Goal: Information Seeking & Learning: Learn about a topic

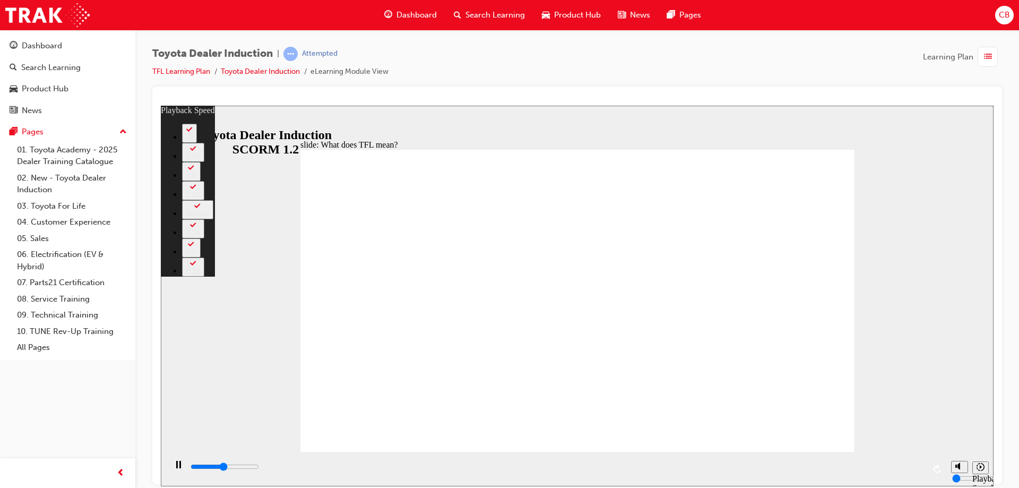
type input "5200"
type input "0"
type input "5500"
type input "0"
type input "5700"
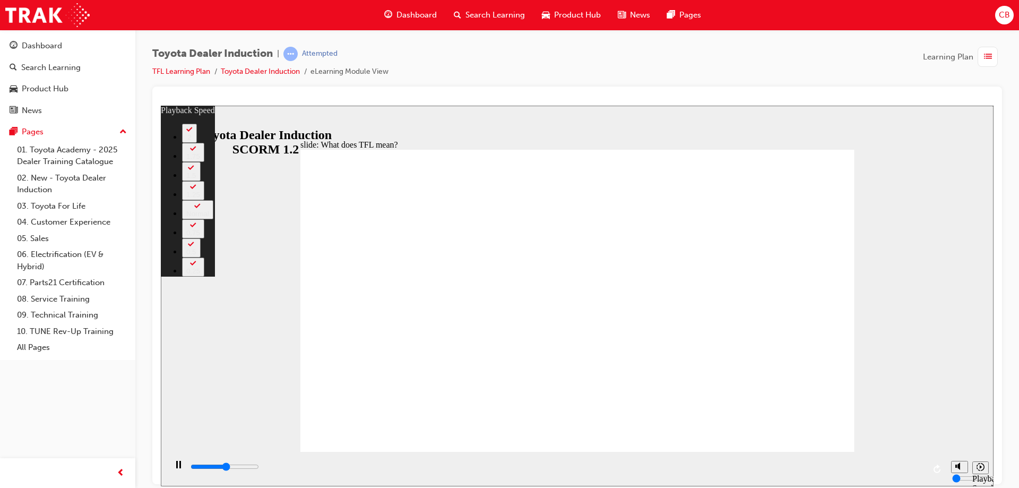
type input "1"
type input "6000"
type input "1"
type input "6300"
type input "1"
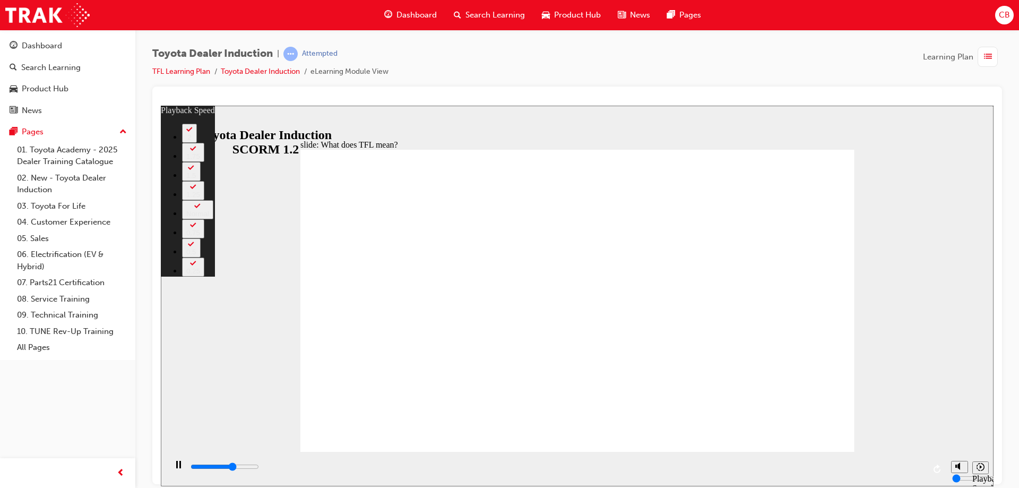
type input "6800"
type input "2"
type input "6900"
type input "2"
type input "7200"
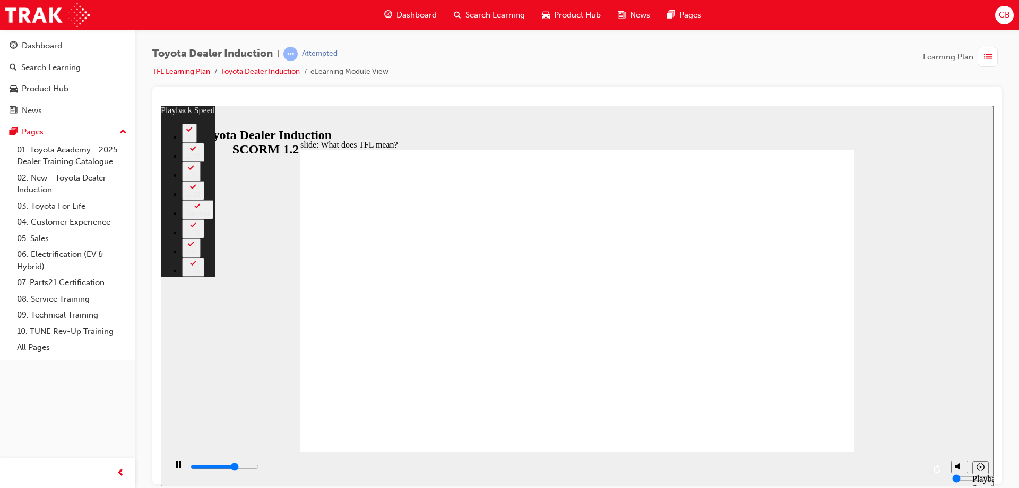
type input "2"
type input "7500"
type input "2"
type input "7700"
type input "3"
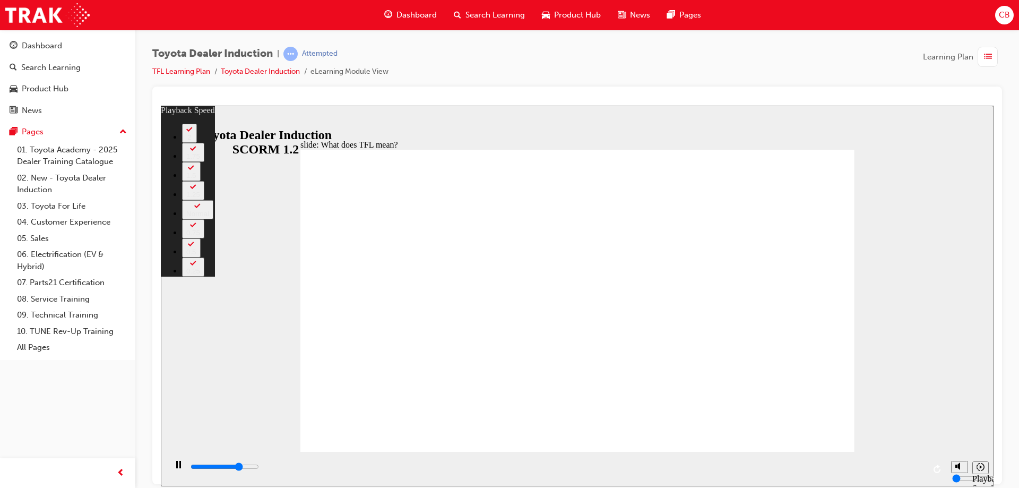
type input "8000"
type input "3"
type input "8300"
type input "3"
type input "8500"
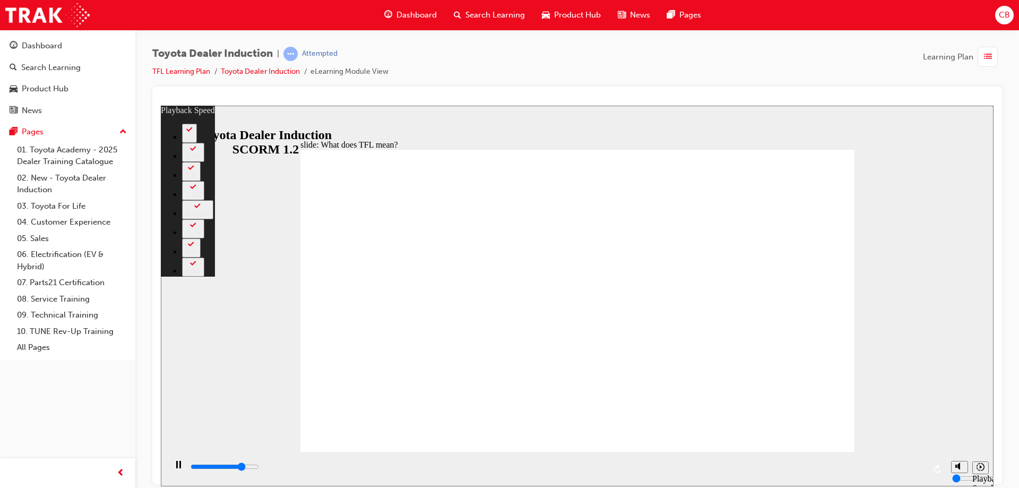
type input "3"
type input "8800"
type input "4"
type input "8800"
type input "4"
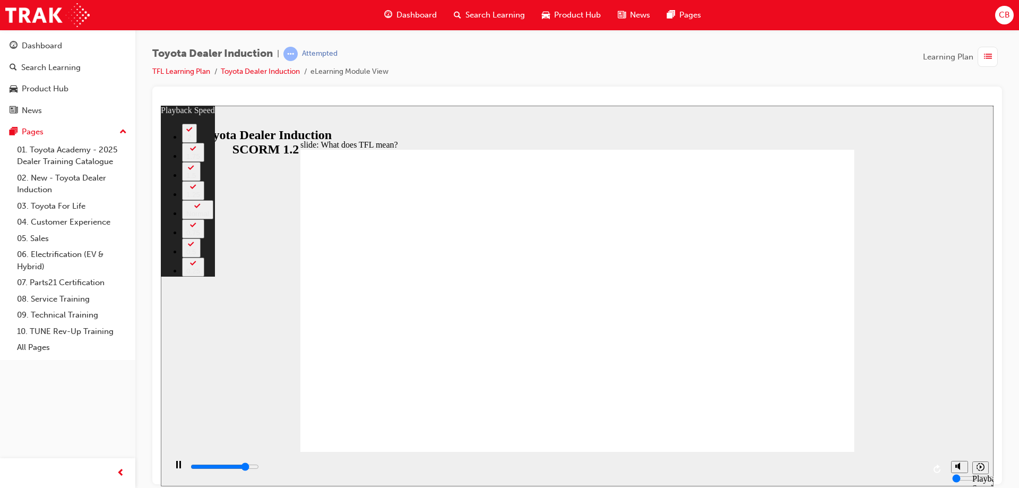
type input "9100"
type input "4"
type input "9300"
type input "4"
type input "9600"
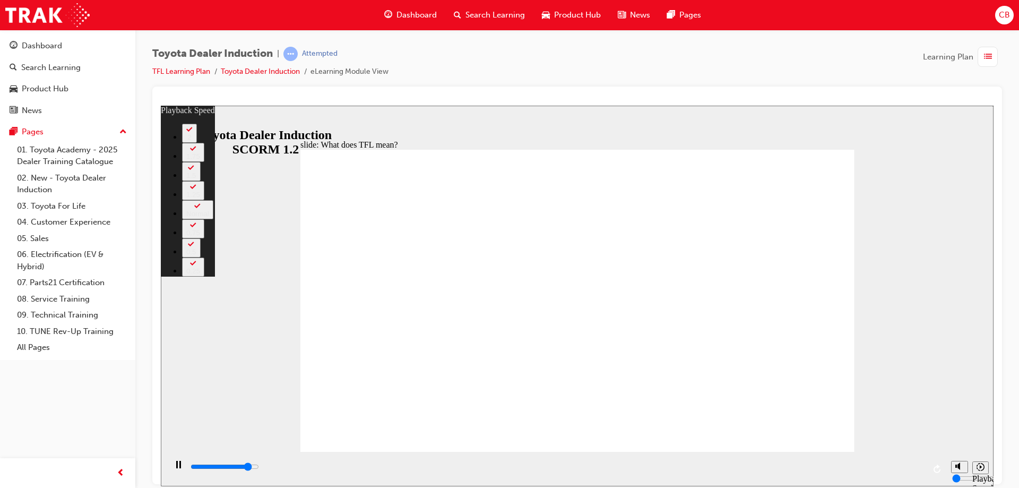
type input "4"
type input "9900"
type input "5"
type input "10100"
type input "5"
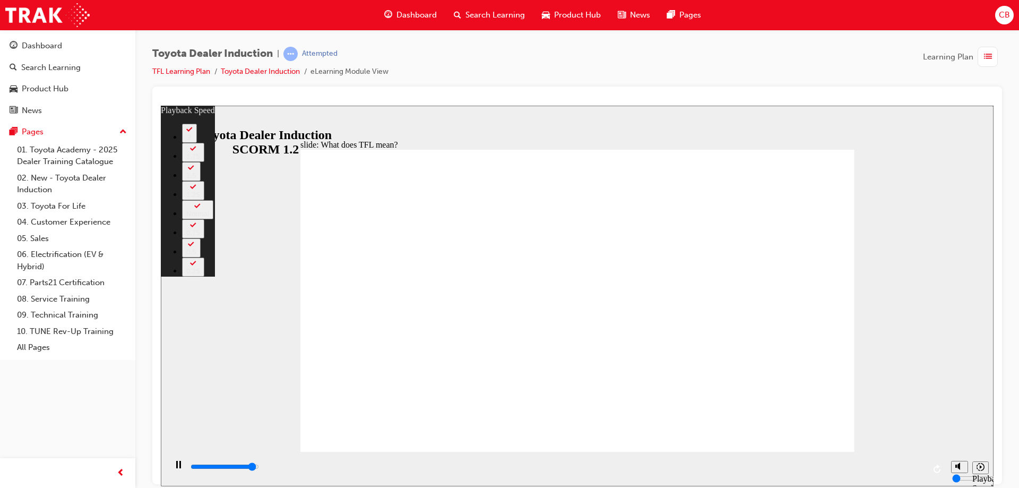
type input "10400"
type input "5"
type input "10700"
type input "6"
type input "10800"
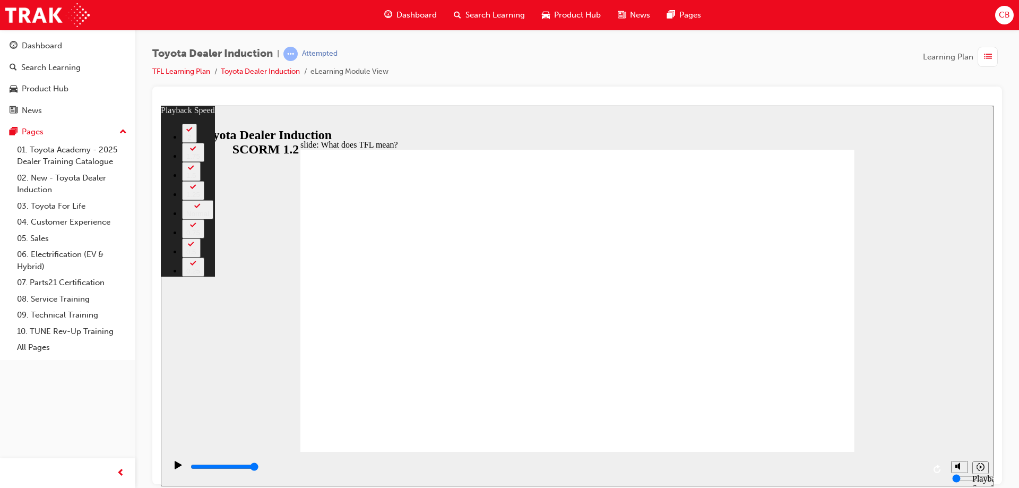
type input "139"
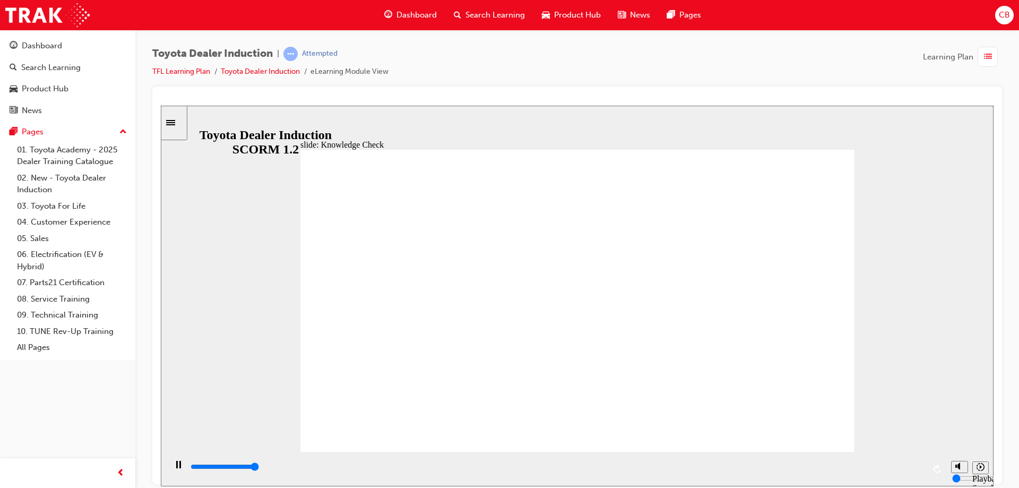
type input "5000"
radio input "true"
type input "2700"
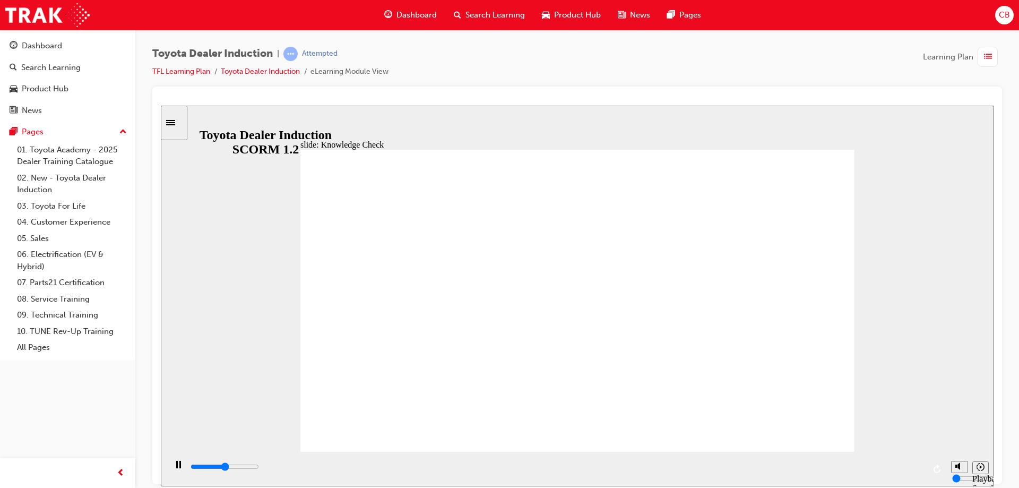
radio input "true"
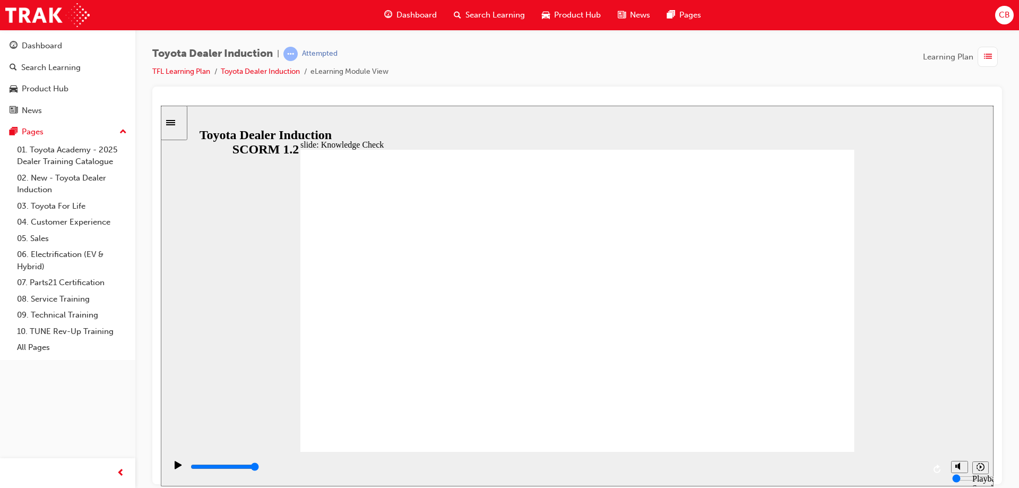
click at [279, 218] on div "slide: Knowledge Check Training Resource Centre (TRC) How to Log In You will ne…" at bounding box center [577, 295] width 833 height 381
click at [323, 73] on li "eLearning Module View" at bounding box center [349, 72] width 78 height 12
click at [254, 263] on div "slide: Knowledge Check Training Resource Centre (TRC) How to Log In You will ne…" at bounding box center [577, 295] width 833 height 381
click at [266, 124] on div "slide: Knowledge Check Training Resource Centre (TRC) How to Log In You will ne…" at bounding box center [577, 295] width 833 height 381
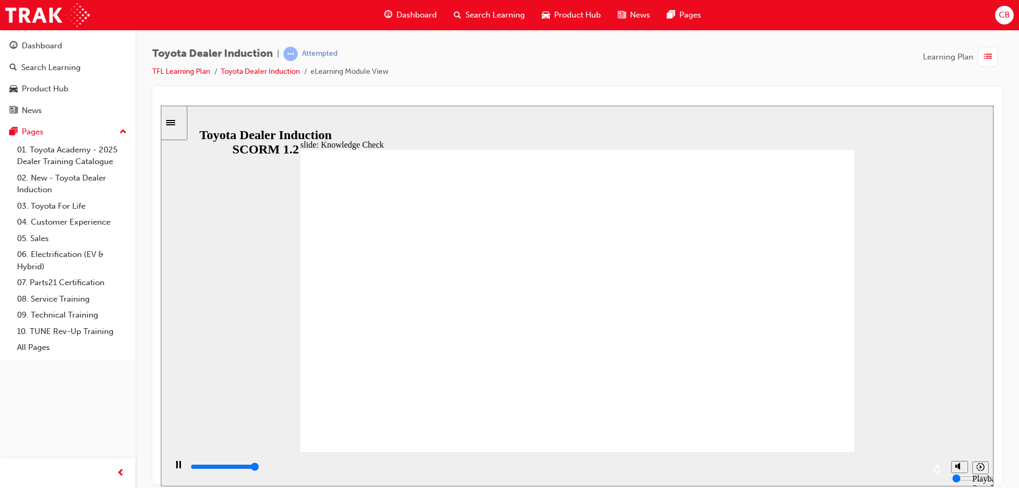
type input "5000"
radio input "true"
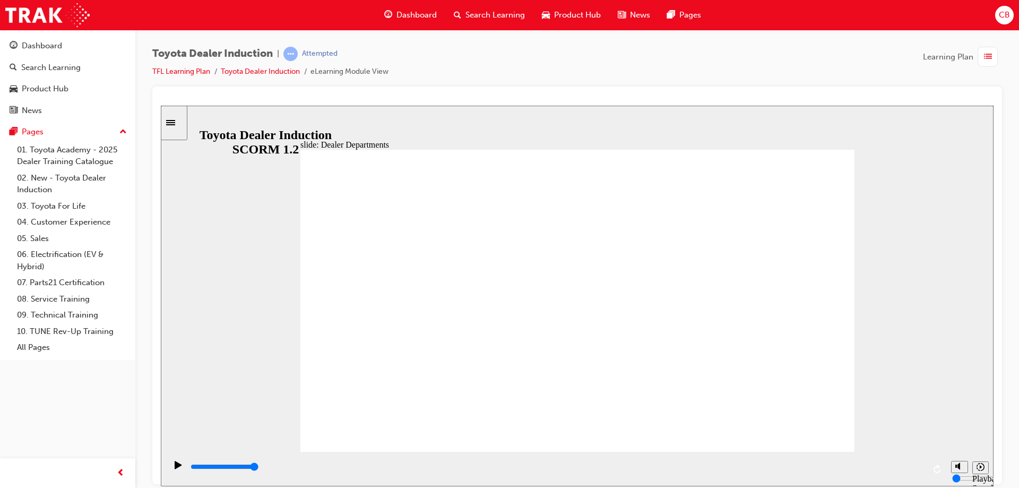
type input "11300"
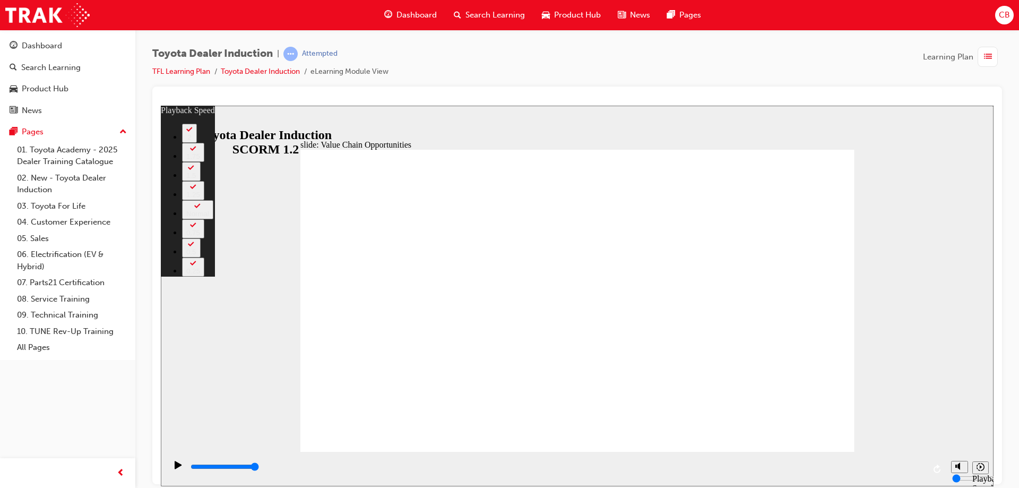
type input "64"
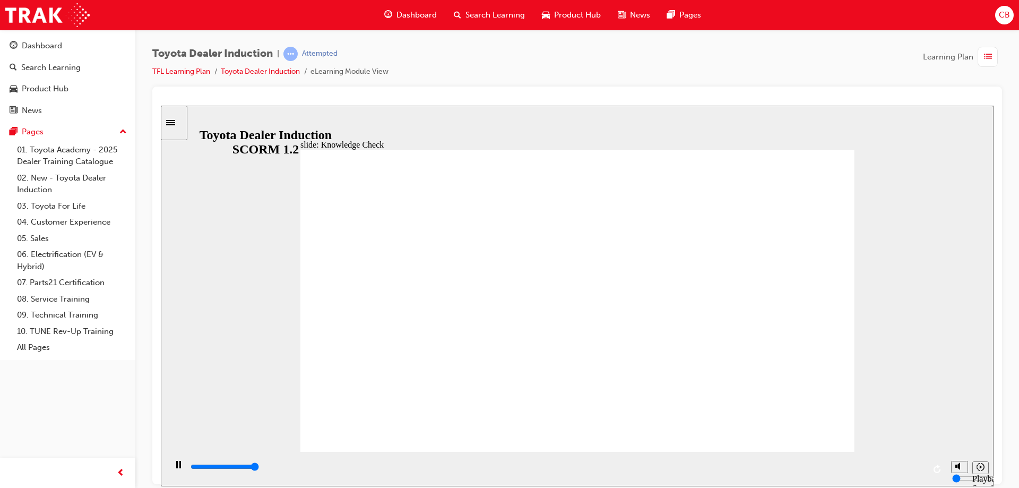
type input "5000"
radio input "true"
drag, startPoint x: 841, startPoint y: 150, endPoint x: 815, endPoint y: 158, distance: 27.2
type input "5000"
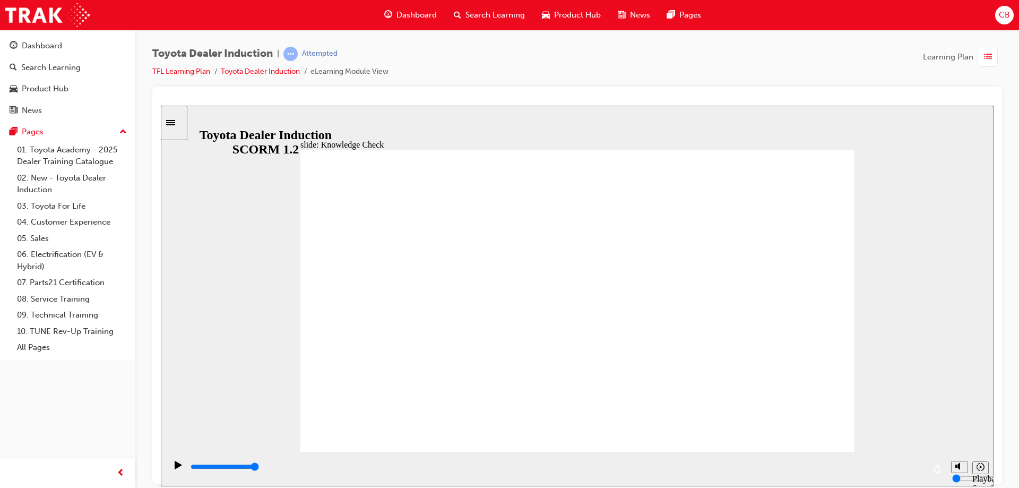
radio input "true"
type input "4200"
radio input "true"
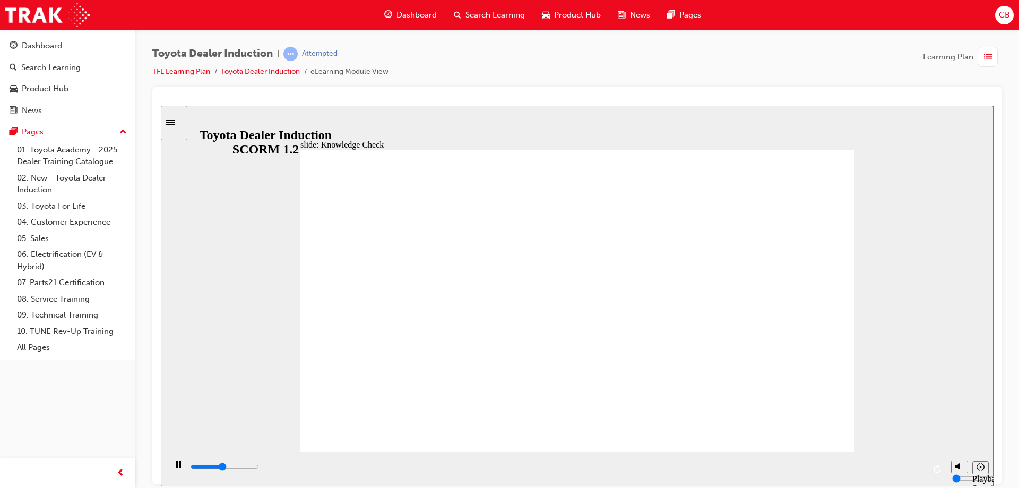
type input "2300"
type input "T"
type input "2500"
type input "TO"
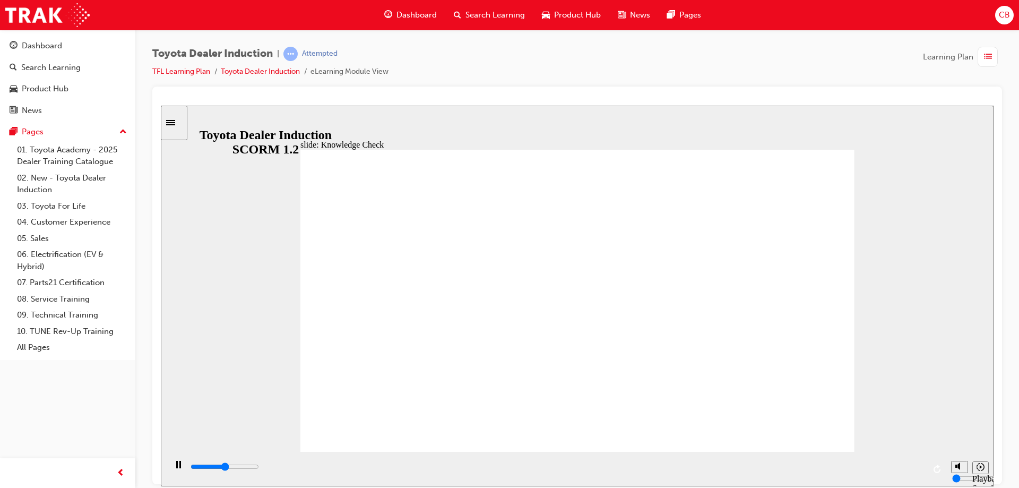
type input "TO"
type input "2900"
type input "TOY"
type input "4400"
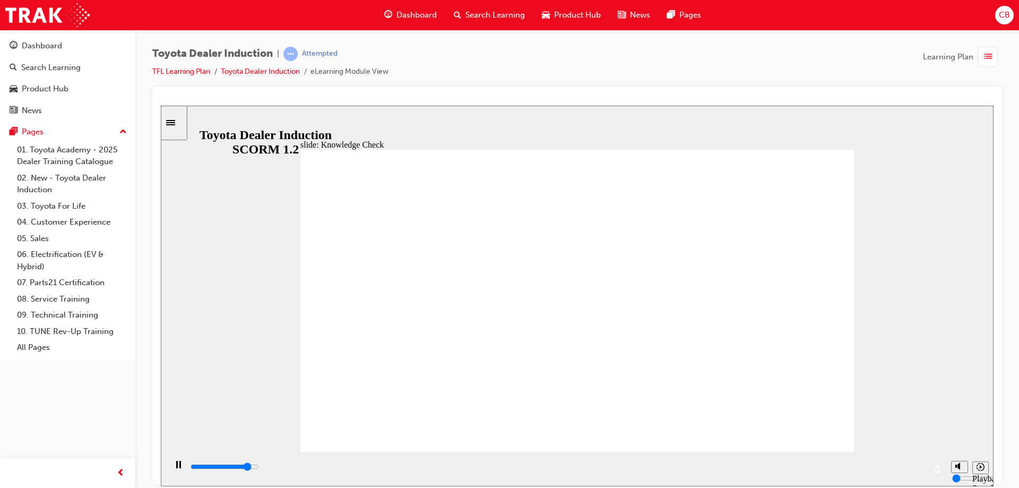
type input "TOYO"
type input "5000"
type input "TOYOA"
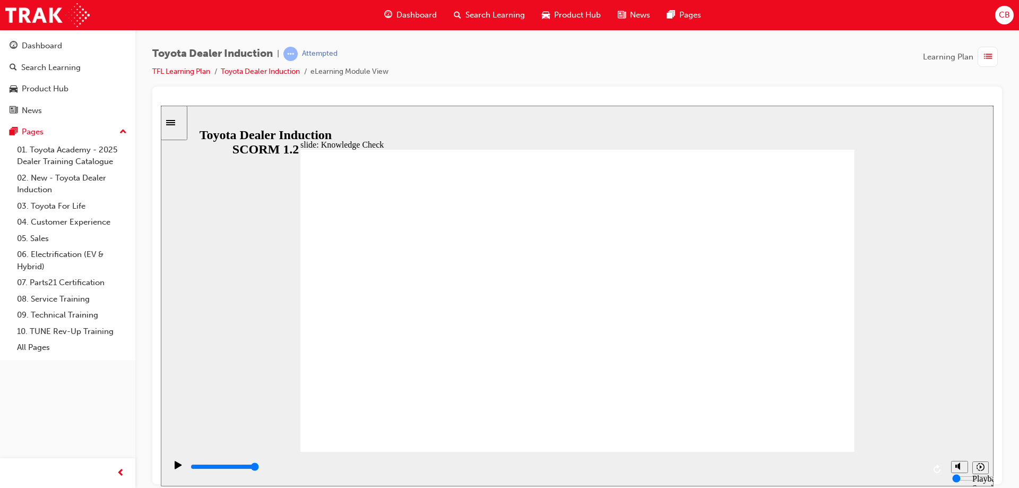
type input "TOYOAT"
type input "TOYOA"
type input "TOY"
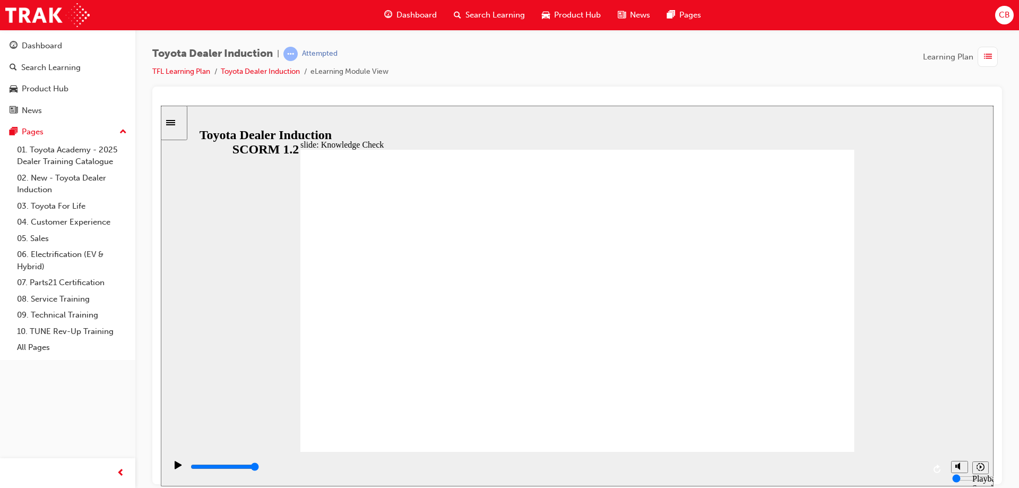
type input "TOY"
type input "TO"
type input "T"
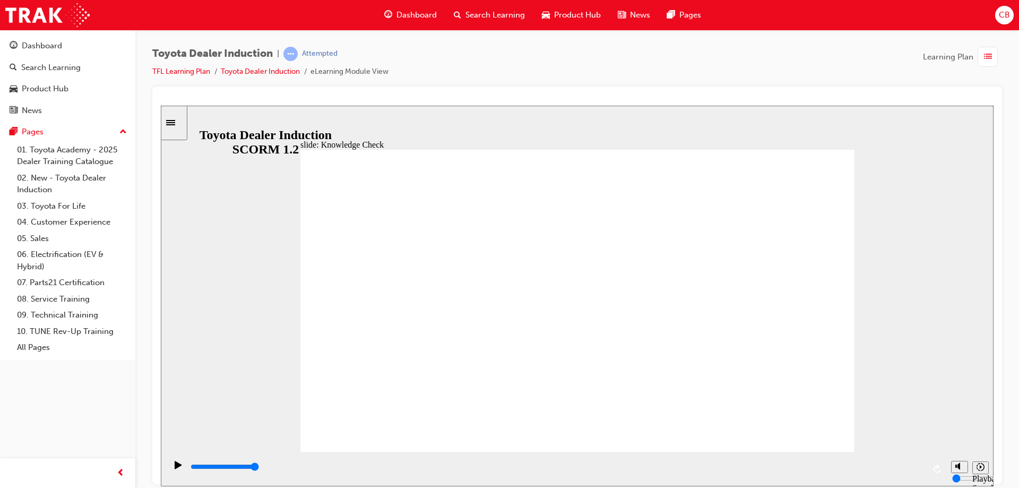
type input "t"
type input "to"
type input "toy"
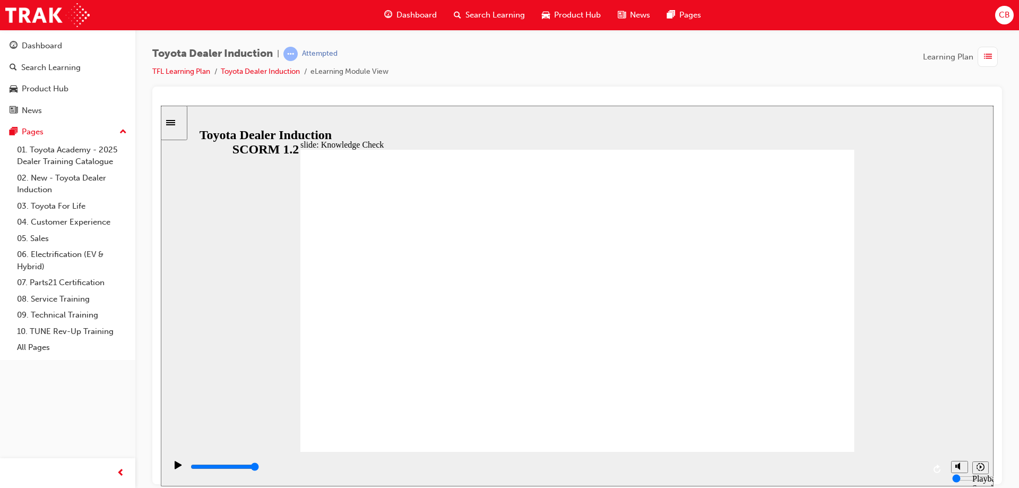
type input "toy"
type input "toya"
type input "toyat"
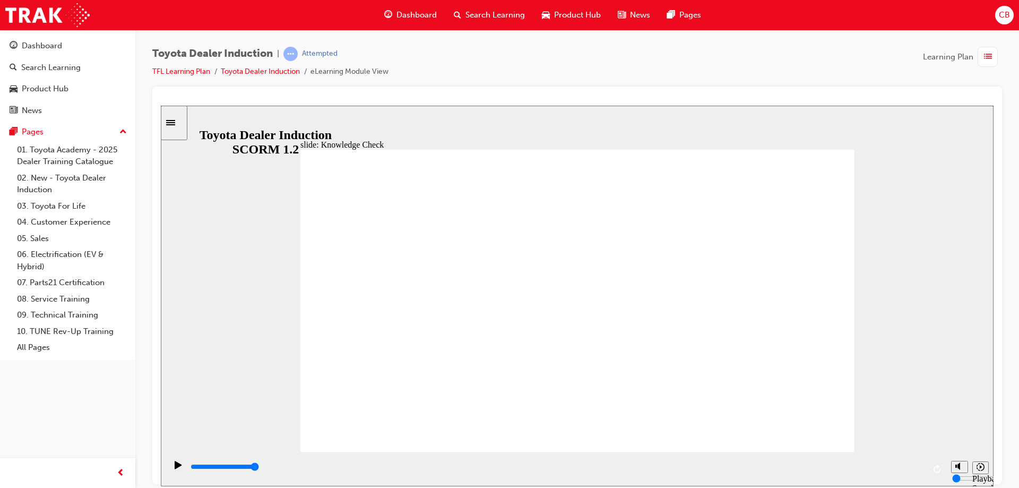
type input "toya"
type input "toy"
type input "toyo"
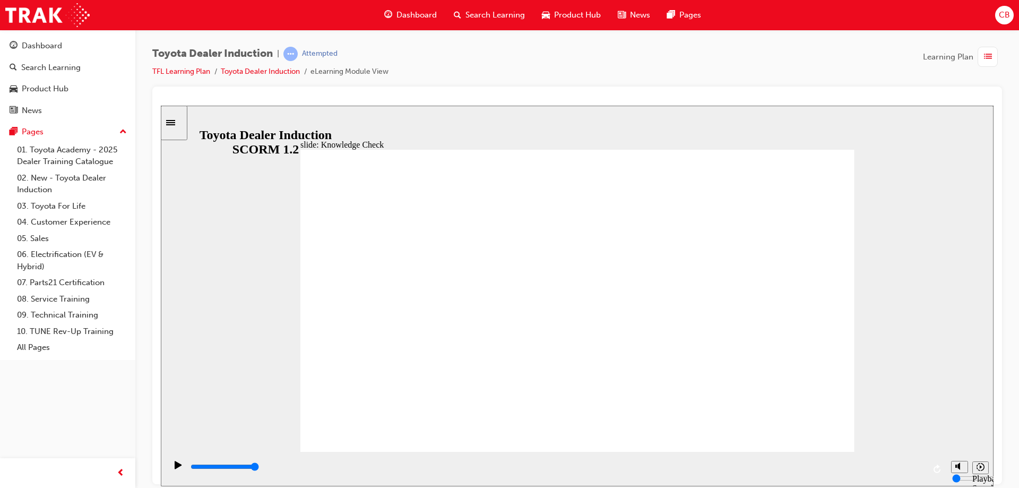
type input "toyo"
type input "toyot"
type input "toyota"
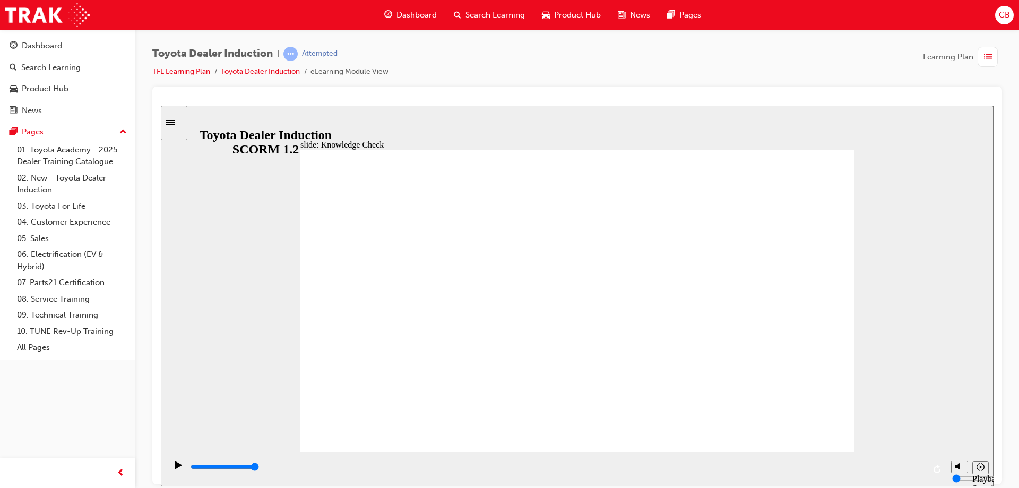
type input "toyota"
type input "toyota e"
type input "toyota en"
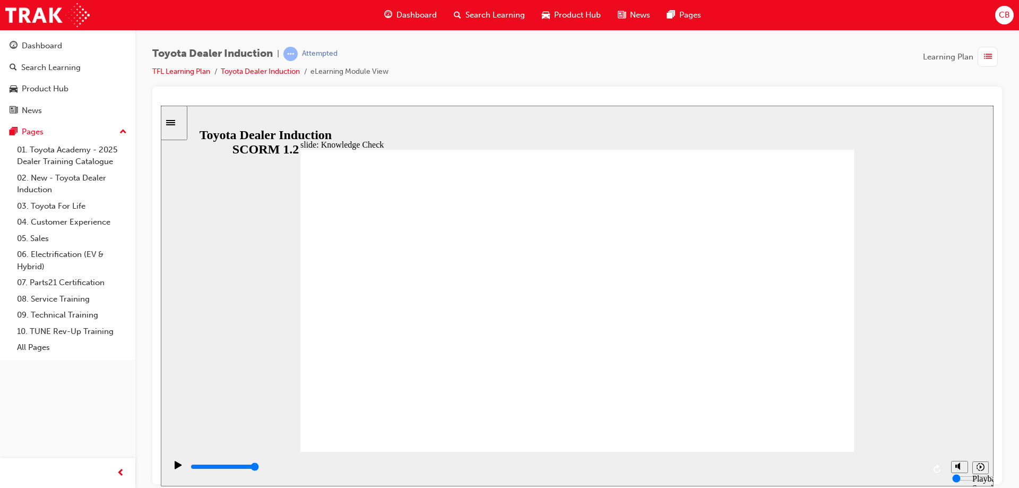
type input "toyota en"
type input "toyota eng"
type input "toyota enga"
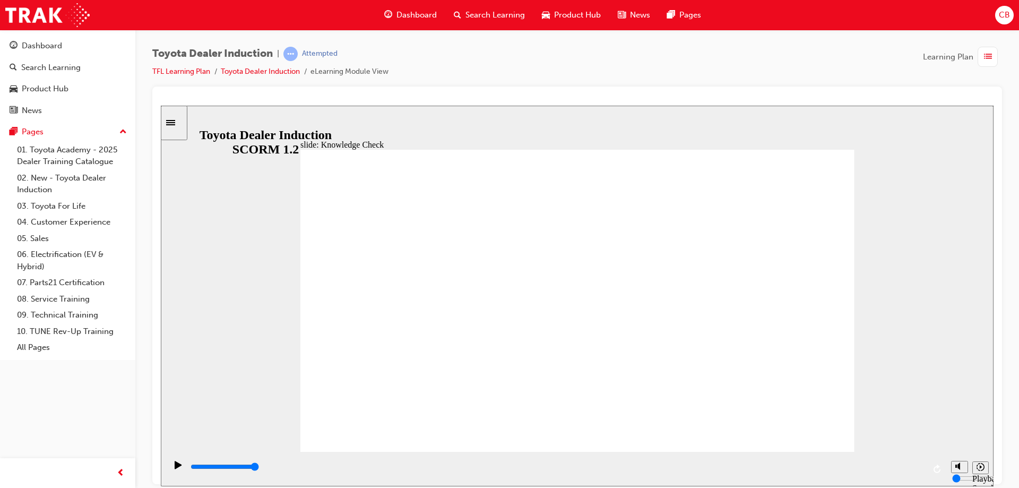
type input "toyota engag"
type input "toyota engage"
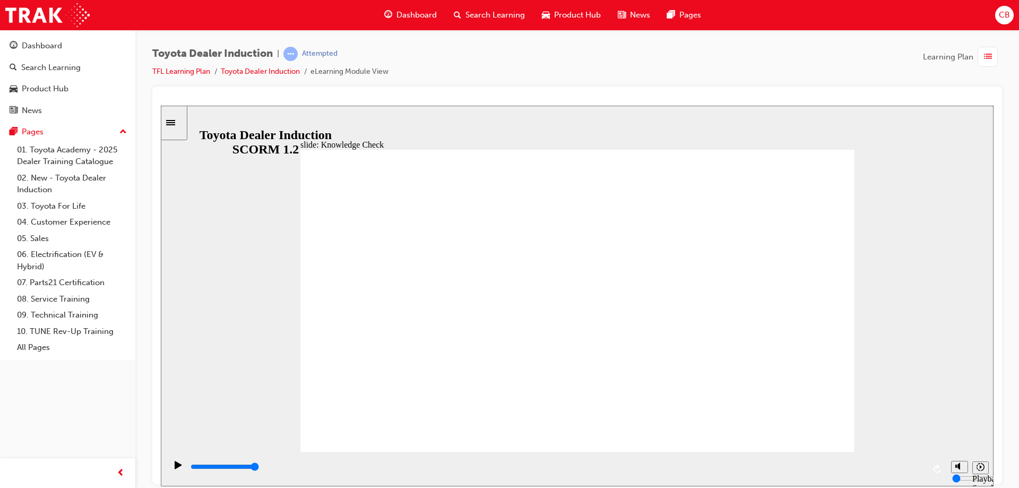
type input "toyota engage"
type input "800"
type input "toyota engage"
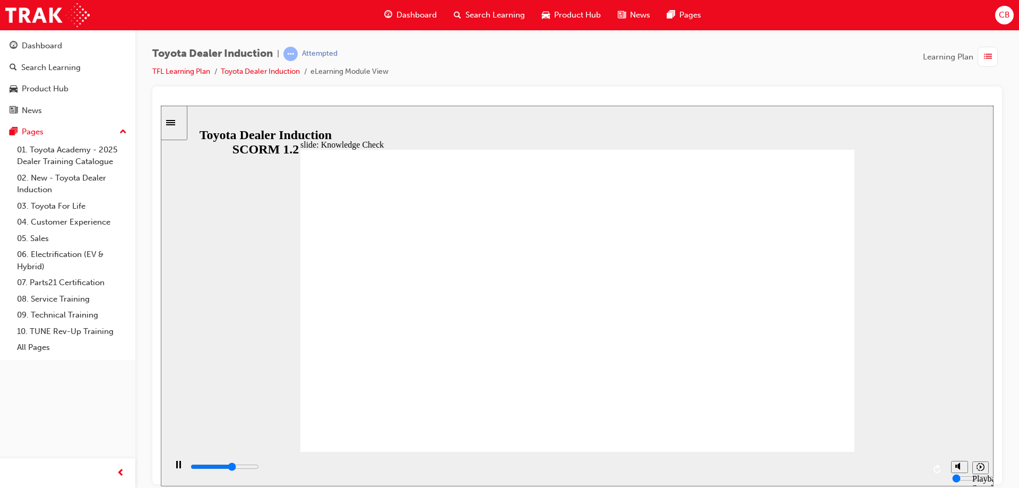
type input "3100"
type input "toyota engage"
type input "3200"
type input "toyota engage"
type input "5000"
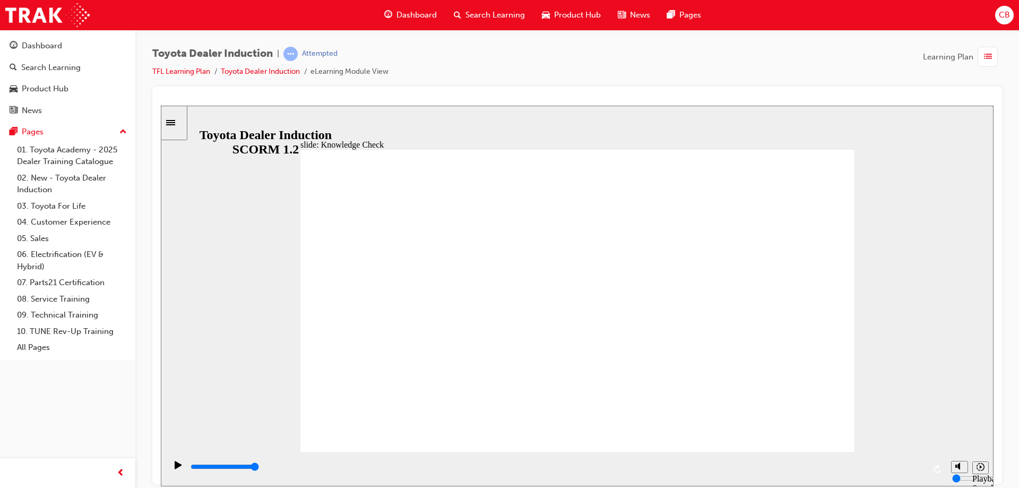
type input "toyota engage a"
type input "toyota engage ap"
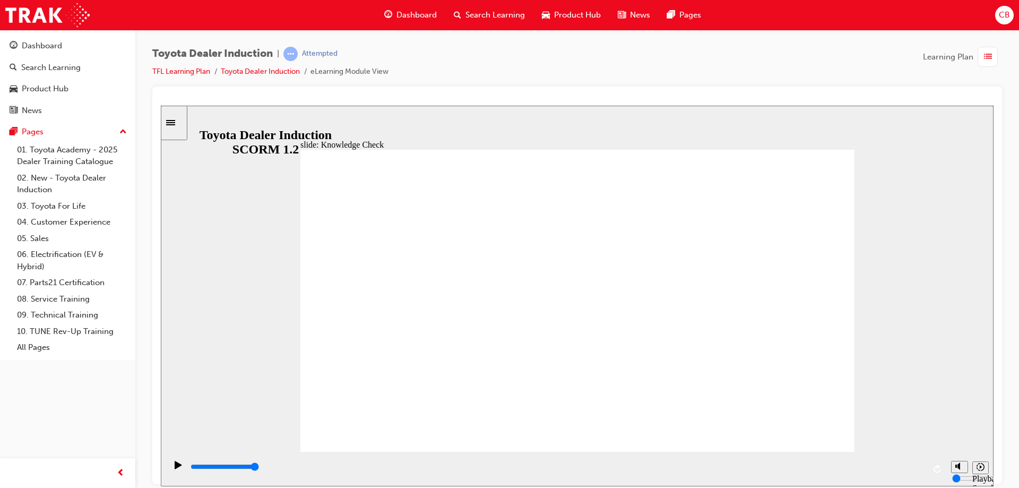
type input "toyota engage ap"
type input "toyota engage app"
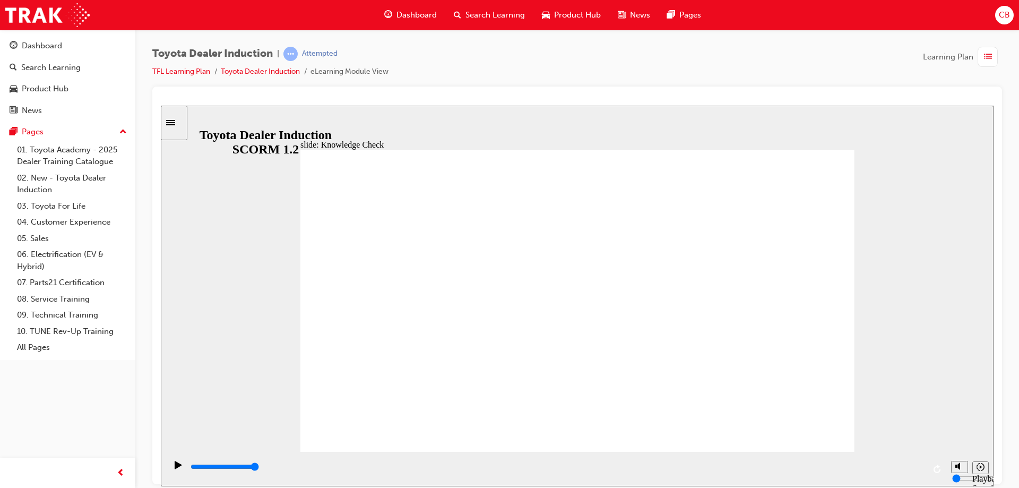
type input "toyota engage app"
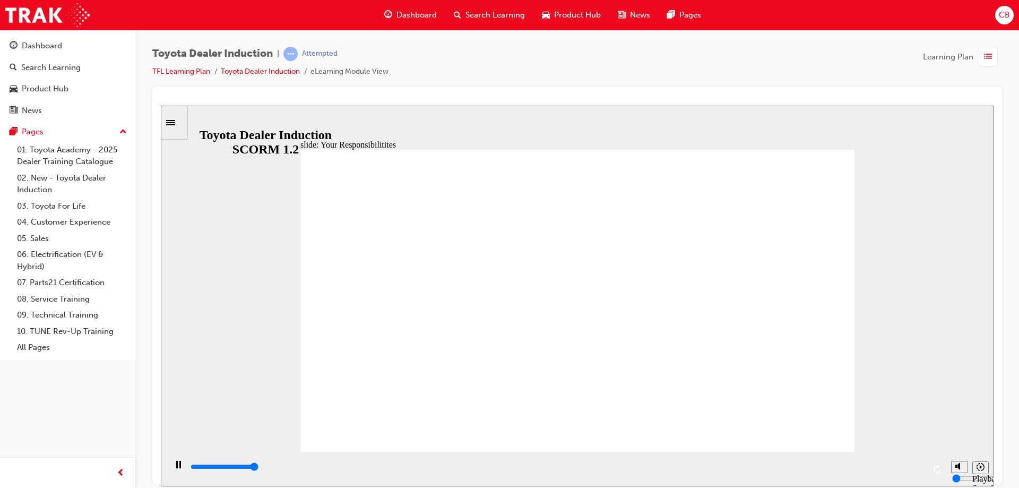
type input "8400"
checkbox input "true"
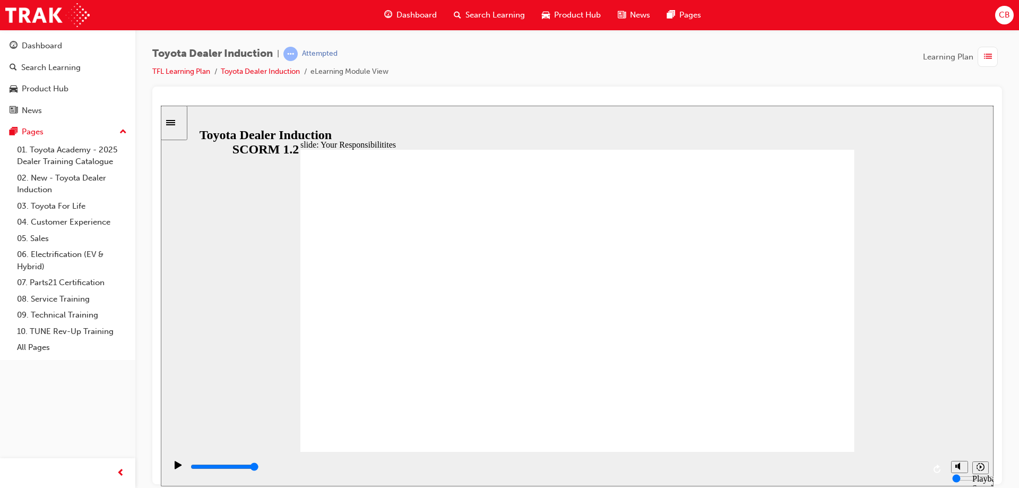
checkbox input "true"
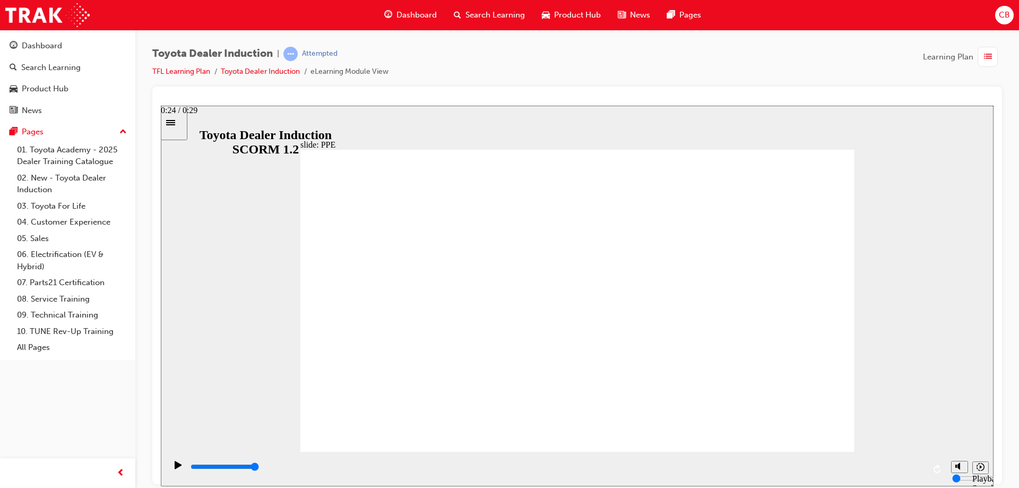
type input "5000"
checkbox input "true"
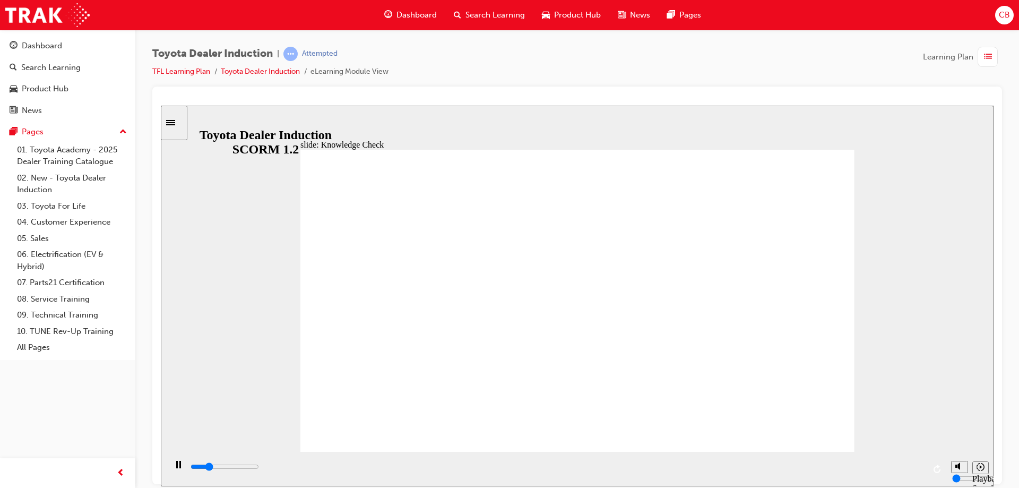
type input "5000"
checkbox input "true"
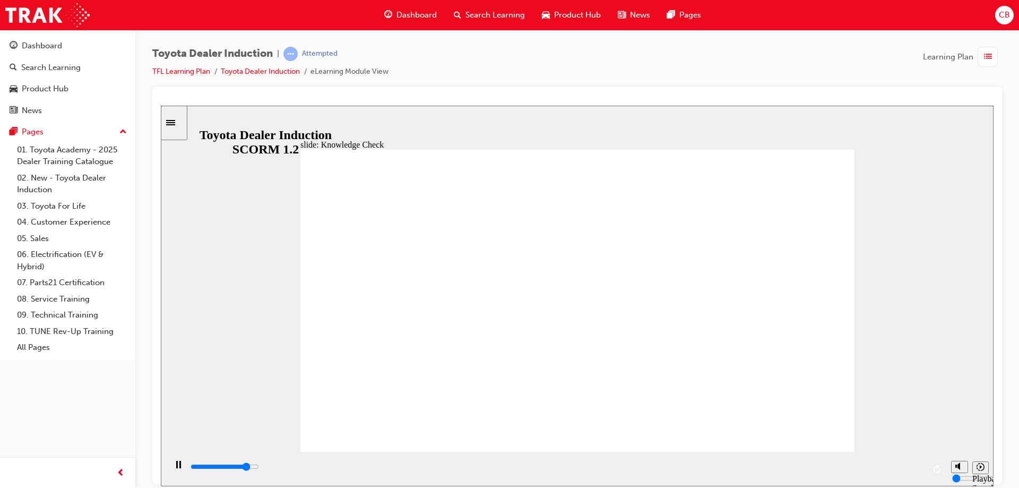
type input "4400"
checkbox input "true"
type input "5000"
checkbox input "true"
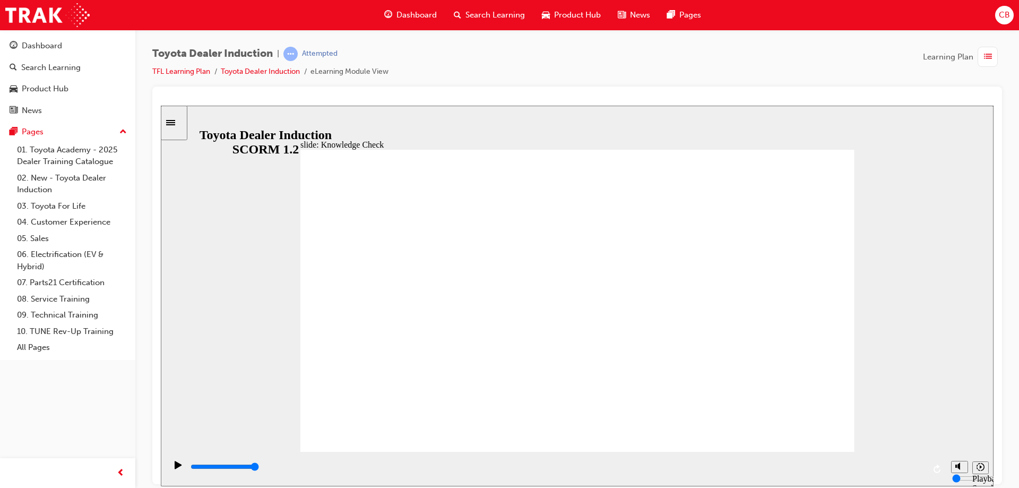
checkbox input "true"
drag, startPoint x: 559, startPoint y: 357, endPoint x: 565, endPoint y: 351, distance: 8.3
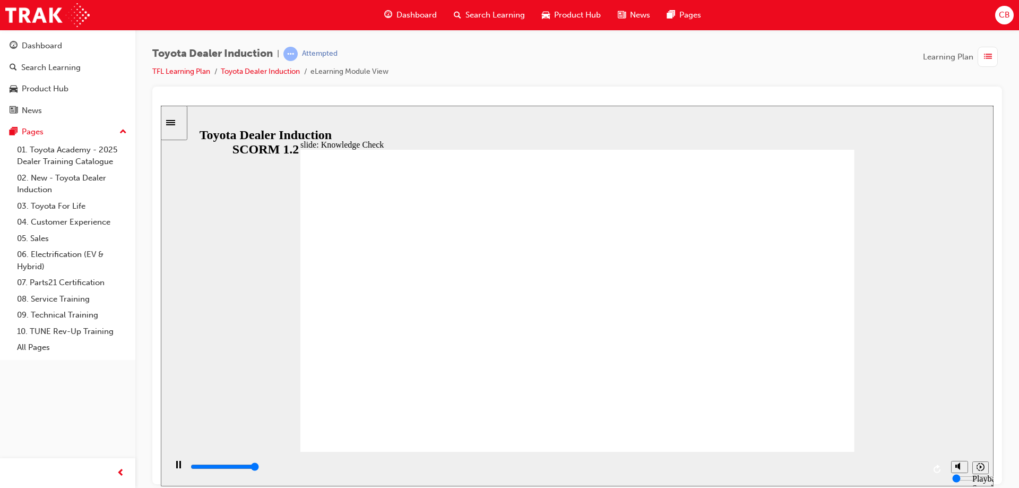
type input "5000"
radio input "true"
type input "5000"
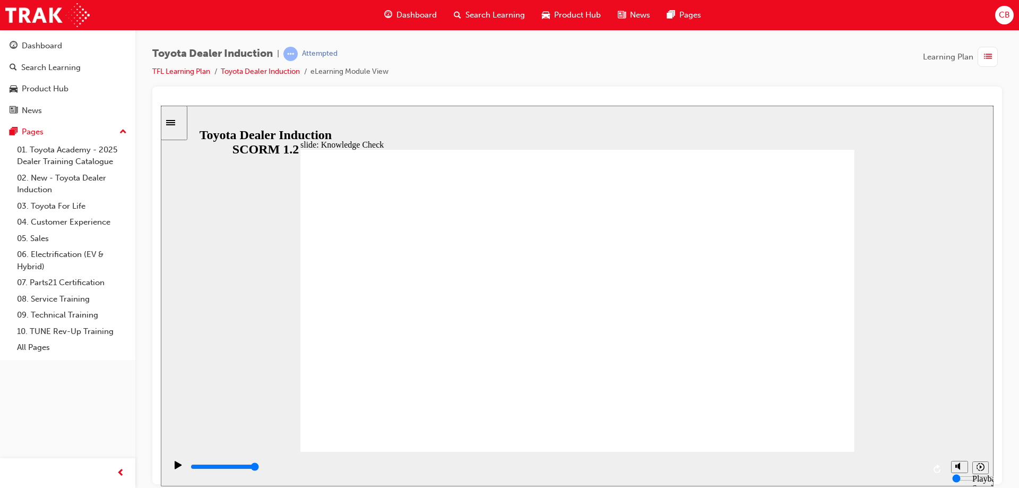
checkbox input "true"
type input "5000"
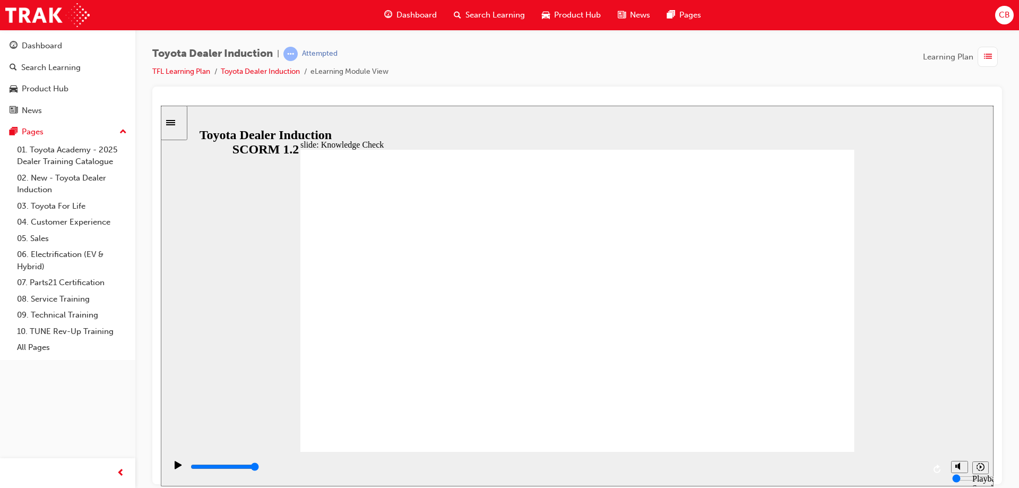
checkbox input "true"
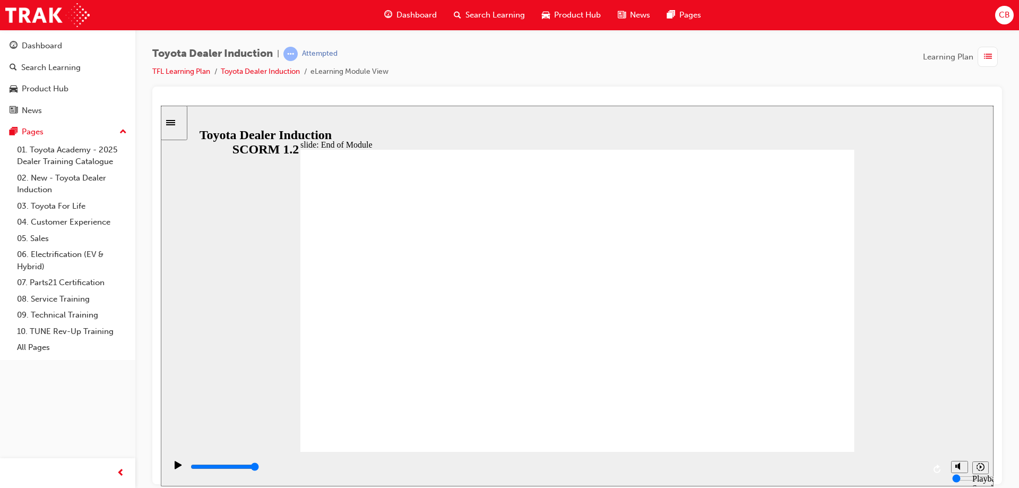
type input "9000"
click at [248, 74] on link "Toyota Dealer Induction" at bounding box center [260, 71] width 79 height 9
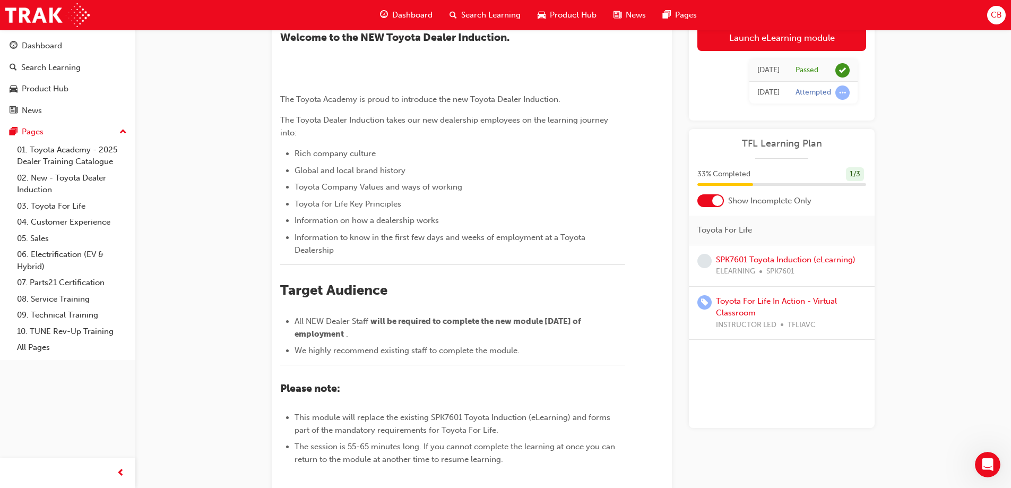
scroll to position [106, 0]
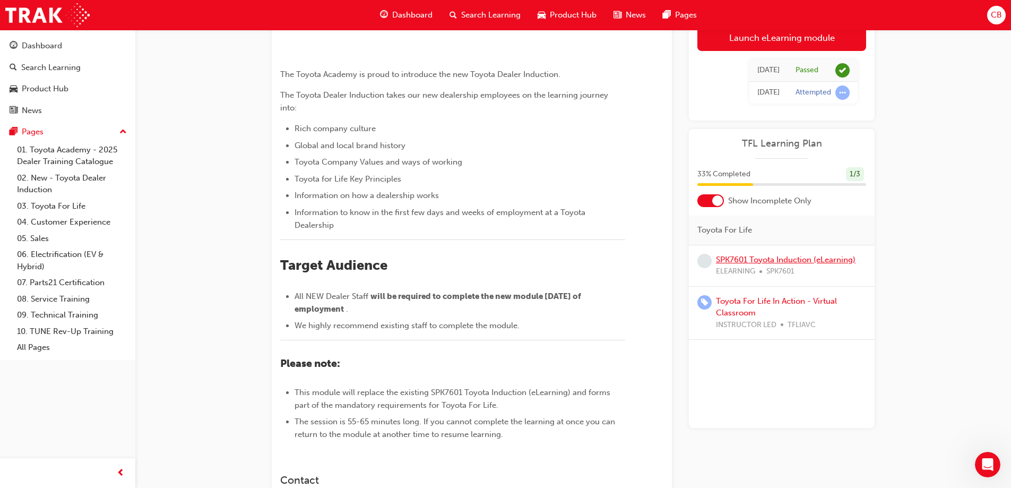
click at [755, 257] on link "SPK7601 Toyota Induction (eLearning)" at bounding box center [786, 260] width 140 height 10
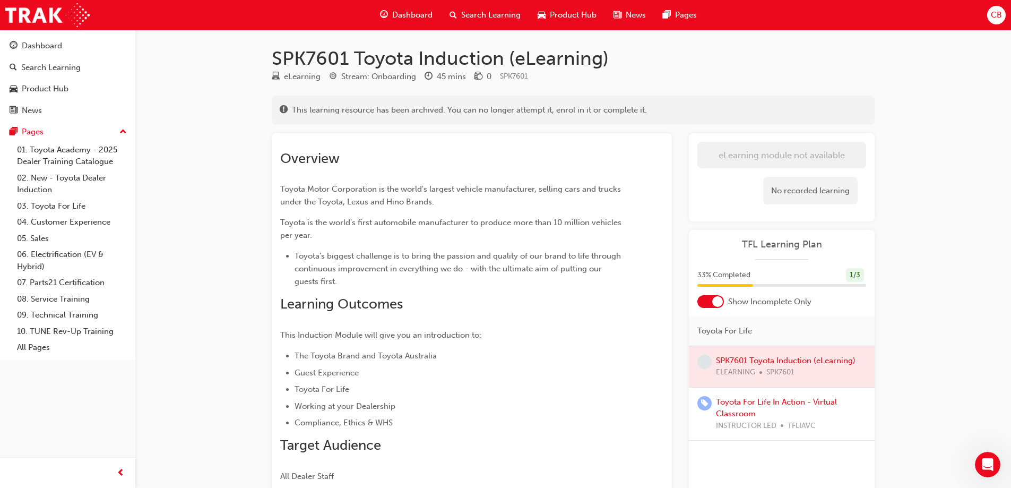
click at [722, 369] on div at bounding box center [782, 366] width 186 height 41
click at [733, 356] on div at bounding box center [782, 366] width 186 height 41
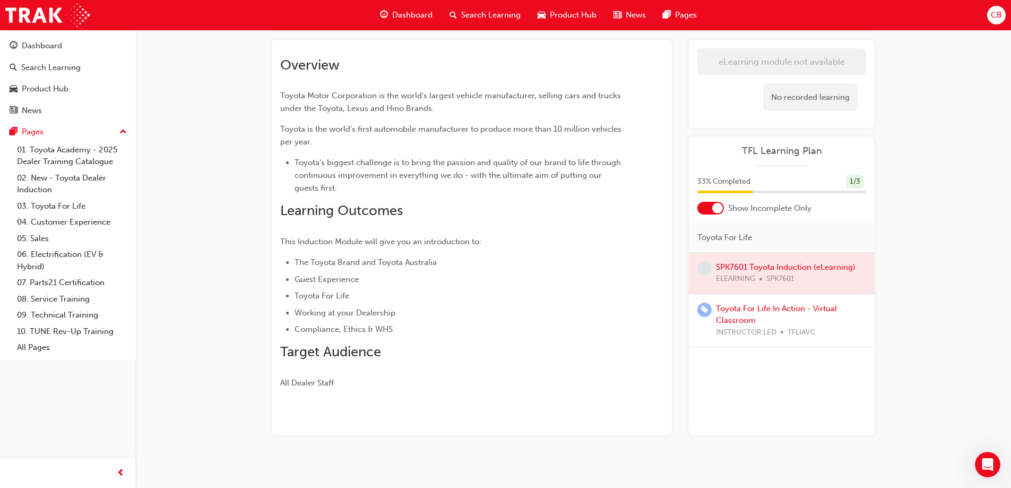
scroll to position [101, 0]
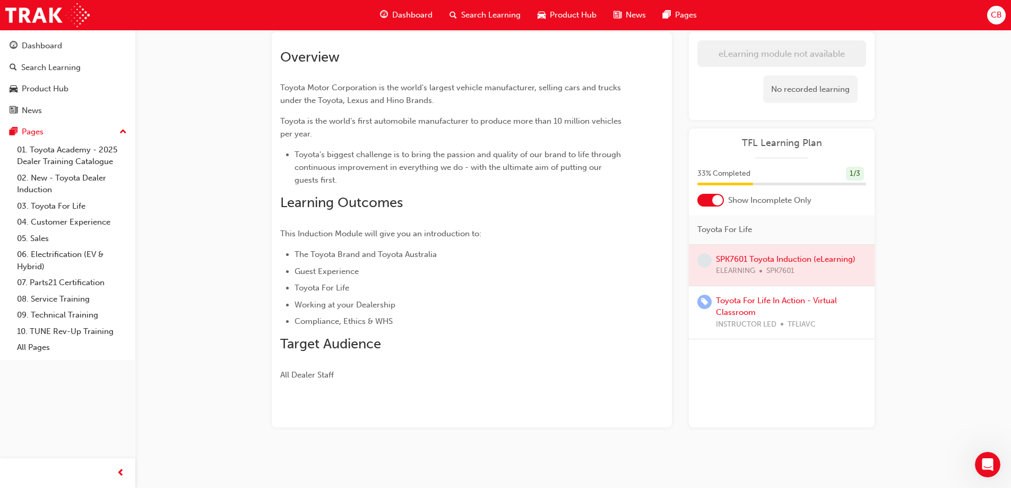
click at [743, 254] on div at bounding box center [782, 265] width 186 height 41
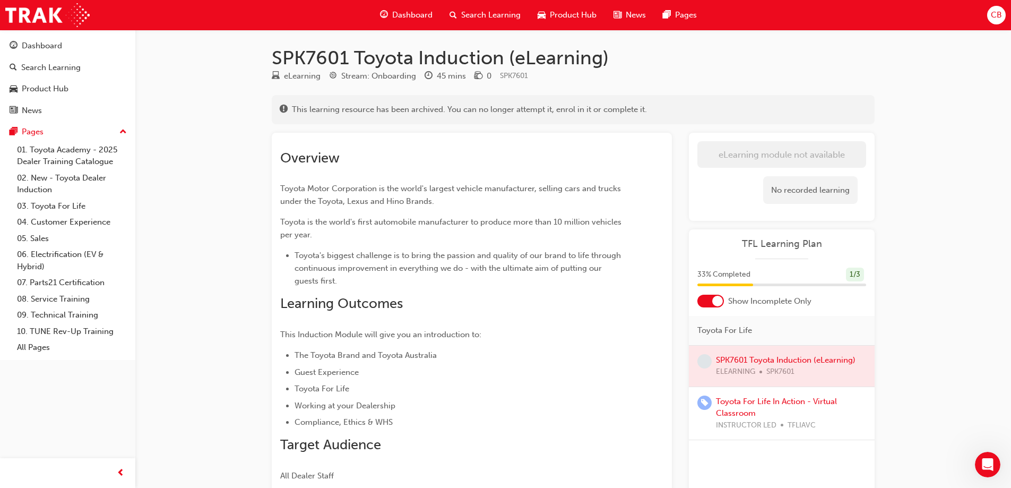
scroll to position [0, 0]
drag, startPoint x: 767, startPoint y: 356, endPoint x: 761, endPoint y: 363, distance: 10.1
click at [766, 358] on div at bounding box center [782, 366] width 186 height 41
click at [761, 363] on div at bounding box center [782, 366] width 186 height 41
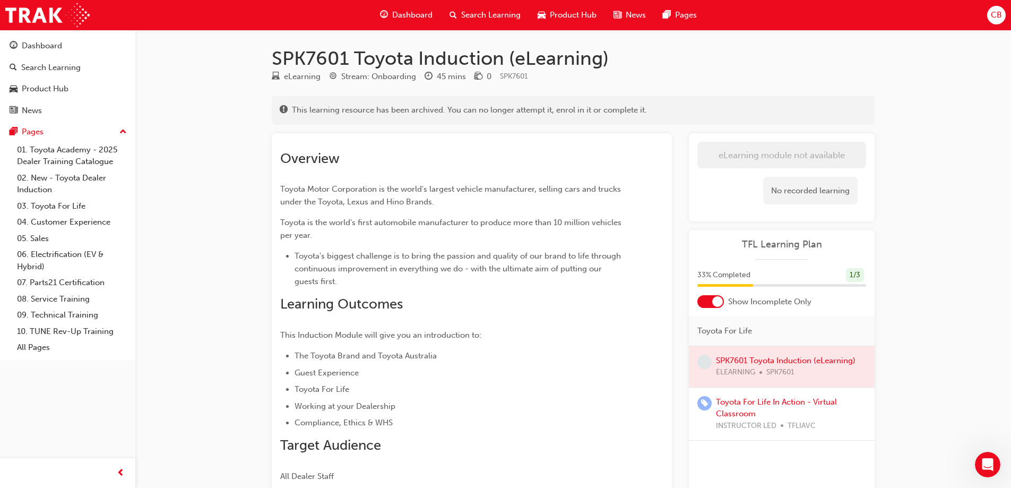
click at [648, 347] on div "Overview Toyota Motor Corporation is the world's largest vehicle manufacturer, …" at bounding box center [471, 312] width 383 height 341
click at [50, 287] on link "07. Parts21 Certification" at bounding box center [72, 282] width 118 height 16
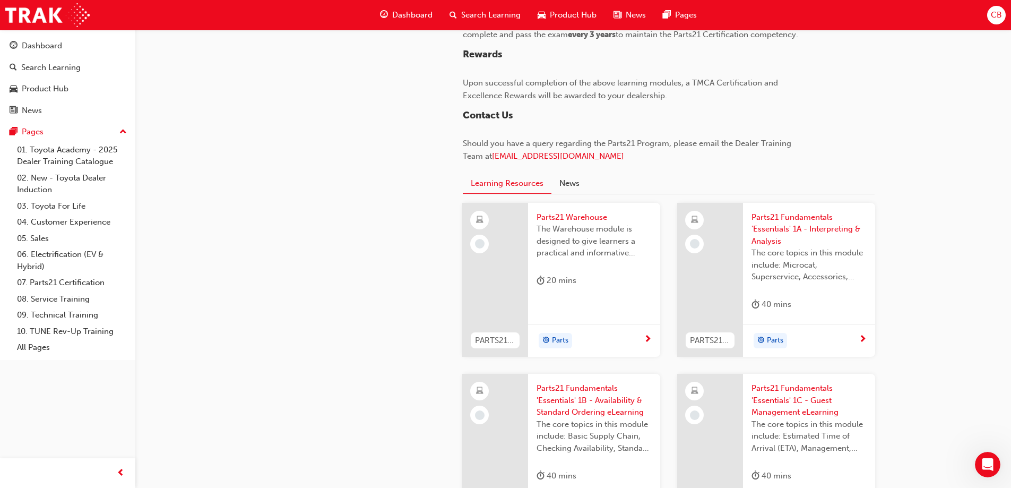
scroll to position [945, 0]
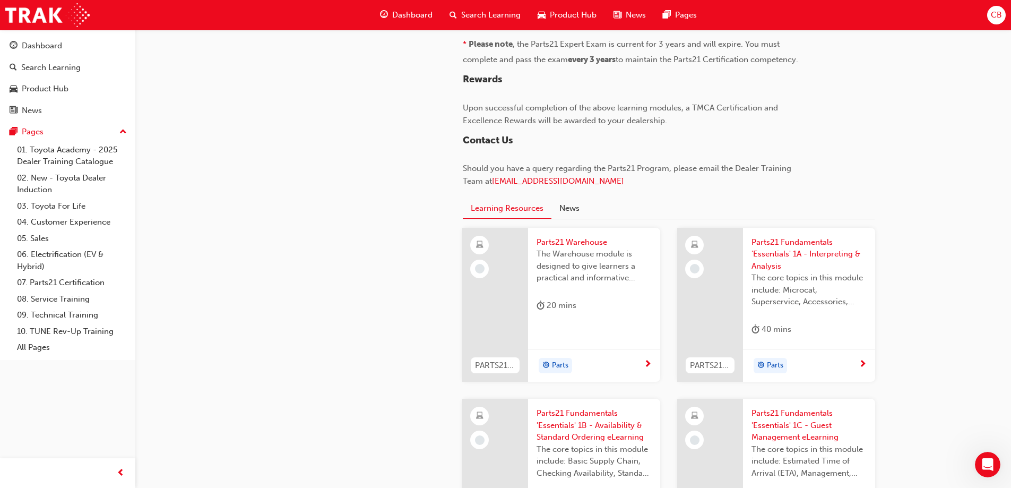
click at [567, 287] on div "The Warehouse module is designed to give learners a practical and informative a…" at bounding box center [594, 269] width 115 height 42
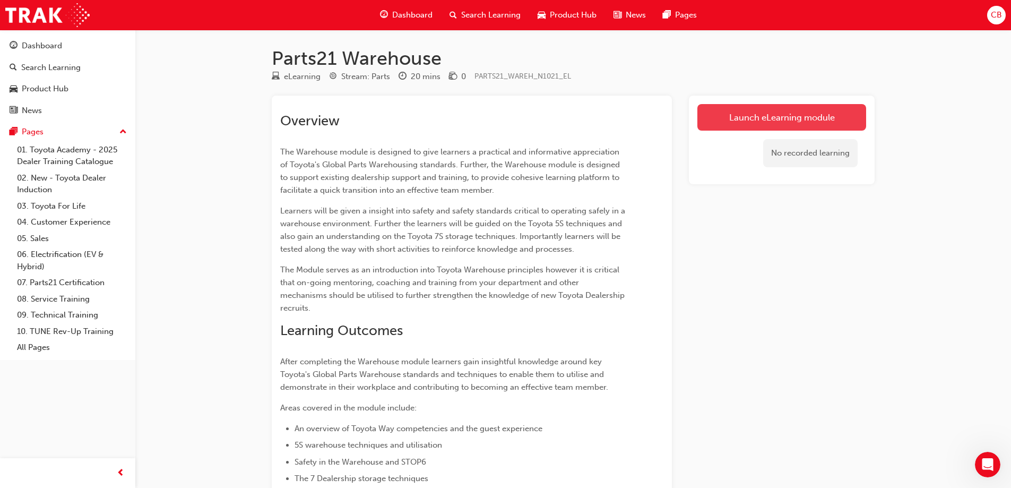
click at [747, 119] on link "Launch eLearning module" at bounding box center [781, 117] width 169 height 27
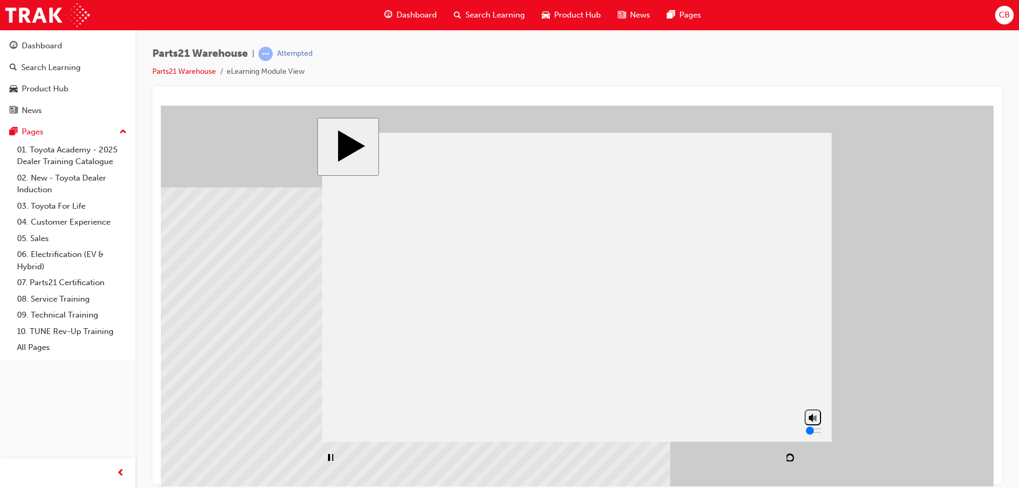
drag, startPoint x: 816, startPoint y: 424, endPoint x: 812, endPoint y: 452, distance: 28.4
click at [812, 434] on input "volume" at bounding box center [840, 430] width 68 height 8
click at [804, 453] on div "NEXT" at bounding box center [807, 457] width 29 height 8
click at [805, 456] on div "NEXT" at bounding box center [807, 457] width 29 height 8
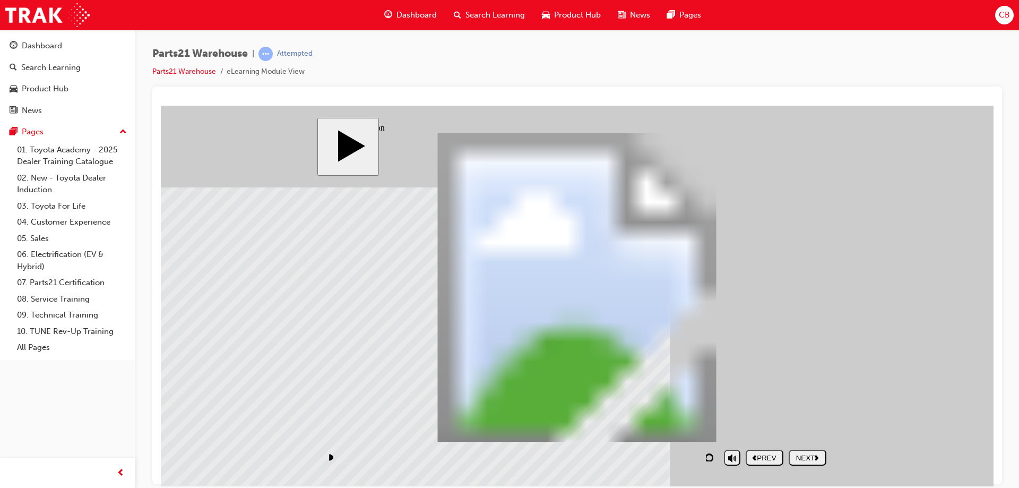
click at [809, 453] on div "NEXT" at bounding box center [807, 457] width 29 height 8
click at [798, 453] on div "NEXT" at bounding box center [807, 457] width 29 height 8
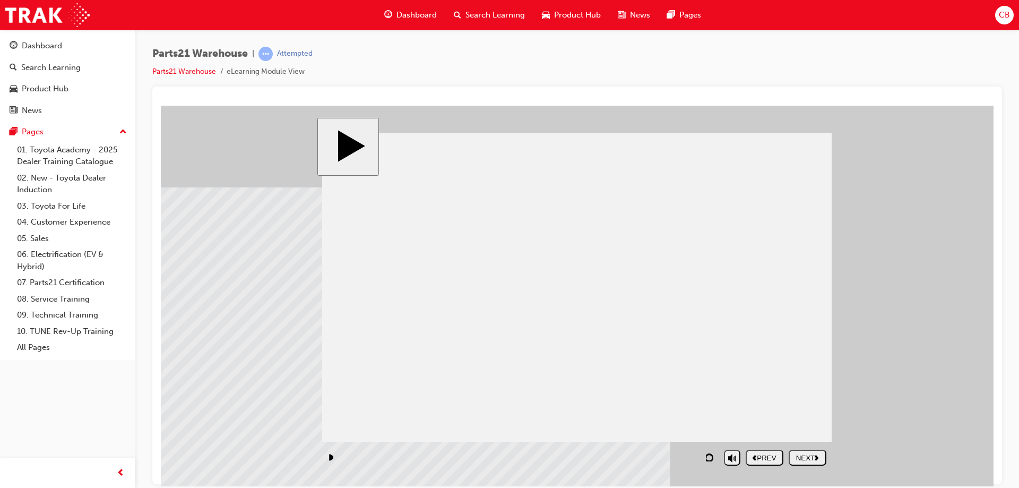
click at [803, 459] on div "NEXT" at bounding box center [807, 457] width 29 height 8
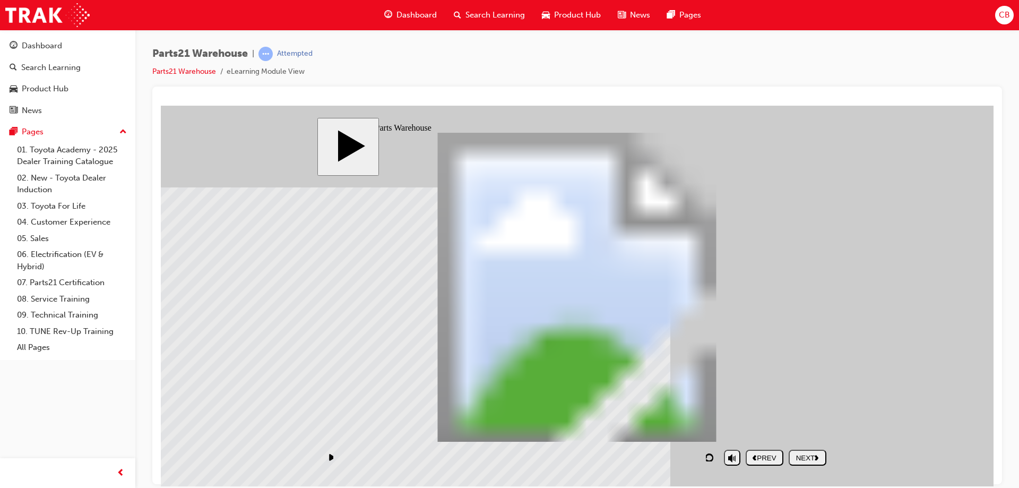
click at [801, 454] on div "NEXT" at bounding box center [807, 457] width 29 height 8
click at [801, 454] on nav "PREV NEXT SUBMIT" at bounding box center [786, 457] width 81 height 24
click at [799, 462] on button "NEXT" at bounding box center [808, 457] width 38 height 16
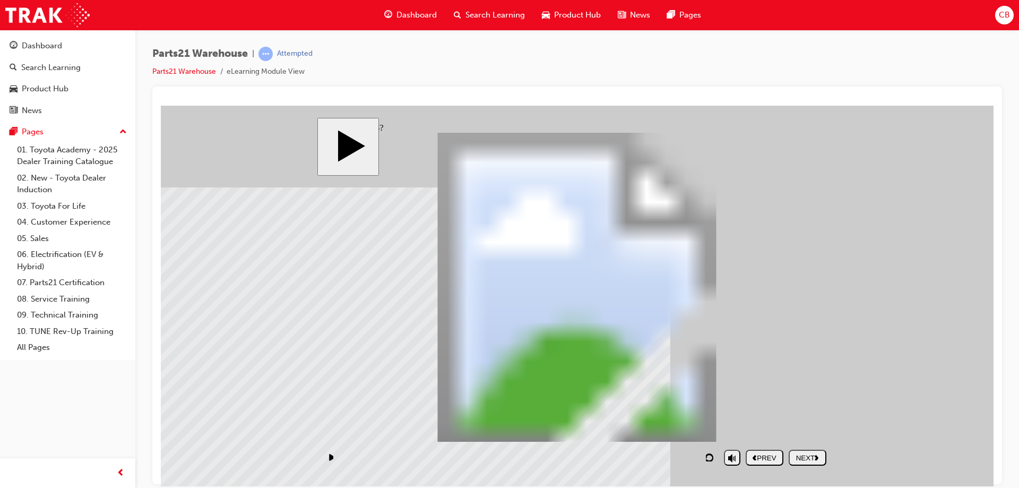
click at [793, 453] on div "NEXT" at bounding box center [807, 457] width 29 height 8
click at [809, 462] on button "NEXT" at bounding box center [808, 457] width 38 height 16
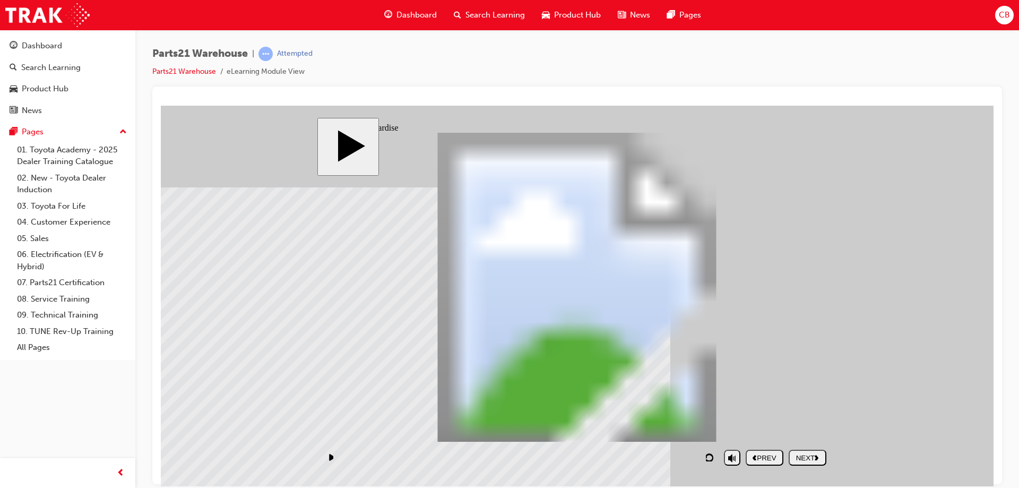
click at [802, 458] on div "NEXT" at bounding box center [807, 457] width 29 height 8
click at [814, 462] on button "NEXT" at bounding box center [808, 457] width 38 height 16
click at [814, 461] on div "NEXT" at bounding box center [807, 457] width 29 height 8
click at [731, 434] on input "volume" at bounding box center [759, 430] width 68 height 8
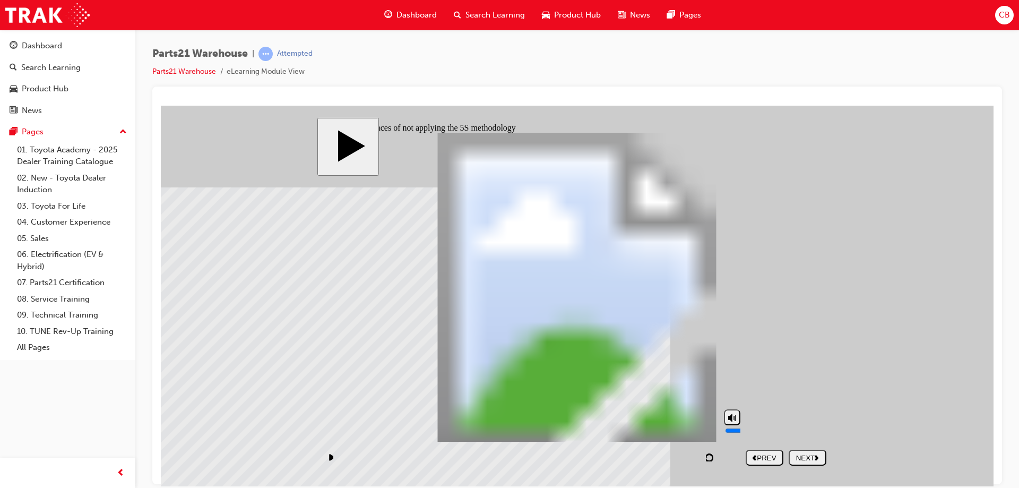
click at [735, 434] on input "volume" at bounding box center [759, 430] width 68 height 8
click at [801, 453] on div "NEXT" at bounding box center [807, 457] width 29 height 8
click at [729, 425] on button "volume" at bounding box center [732, 417] width 16 height 16
drag, startPoint x: 734, startPoint y: 445, endPoint x: 741, endPoint y: 403, distance: 43.2
click at [741, 426] on input "volume" at bounding box center [759, 430] width 68 height 8
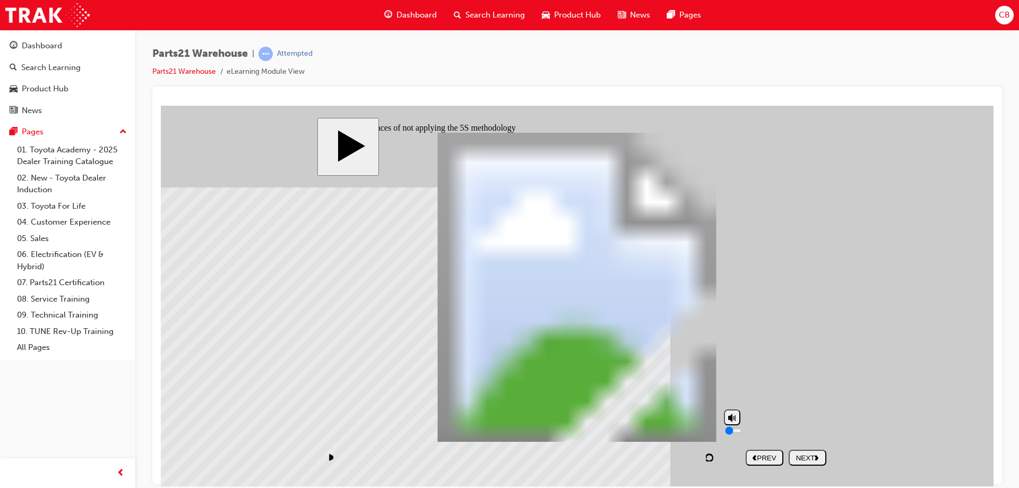
drag, startPoint x: 735, startPoint y: 419, endPoint x: 734, endPoint y: 468, distance: 48.8
type input "0"
click at [734, 434] on input "volume" at bounding box center [759, 430] width 68 height 8
click at [806, 458] on div "NEXT" at bounding box center [807, 457] width 29 height 8
click at [808, 460] on div "NEXT" at bounding box center [807, 457] width 29 height 8
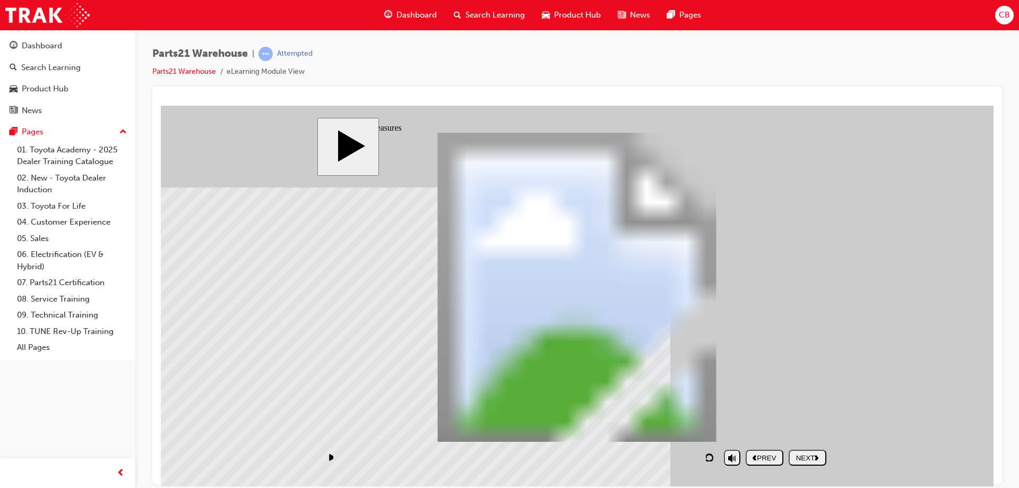
click at [808, 460] on div "NEXT" at bounding box center [807, 457] width 29 height 8
click at [798, 454] on div "NEXT" at bounding box center [807, 457] width 29 height 8
click at [803, 454] on div "NEXT" at bounding box center [807, 457] width 29 height 8
click at [803, 457] on div "NEXT" at bounding box center [807, 457] width 29 height 8
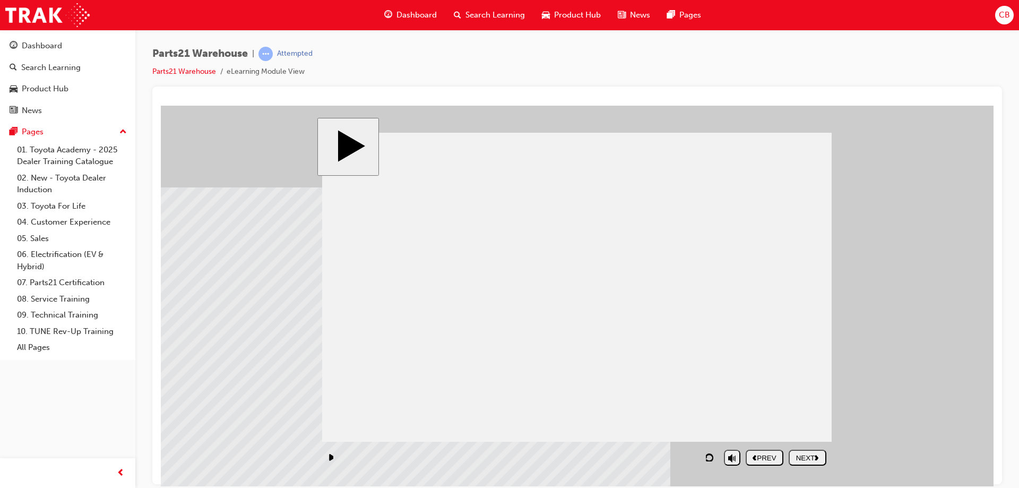
click at [800, 457] on div "NEXT" at bounding box center [807, 457] width 29 height 8
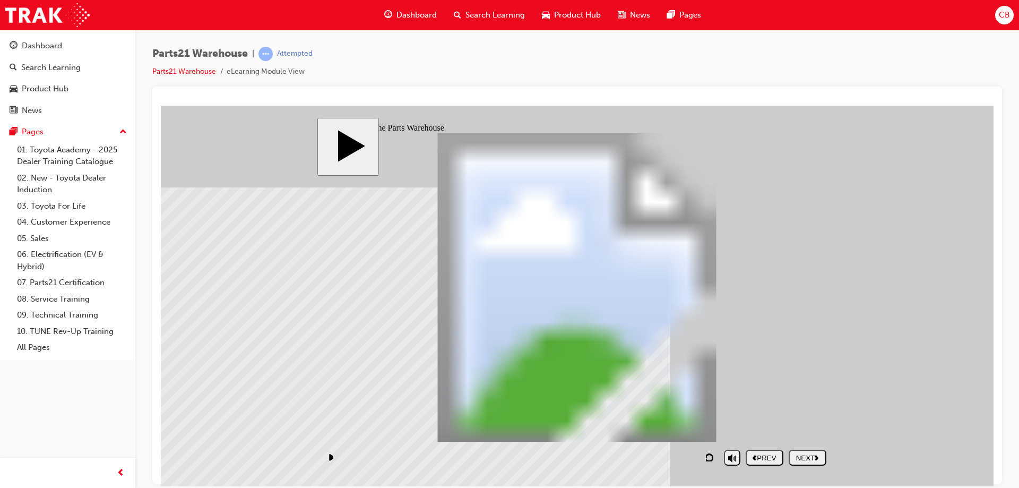
click at [800, 457] on div "NEXT" at bounding box center [807, 457] width 29 height 8
click at [803, 460] on div "NEXT" at bounding box center [807, 457] width 29 height 8
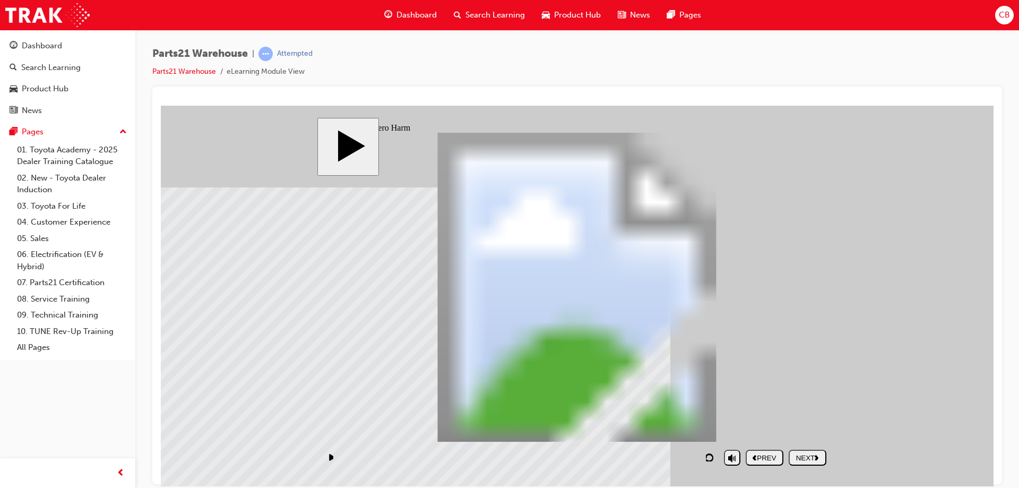
click at [798, 457] on div "NEXT" at bounding box center [807, 457] width 29 height 8
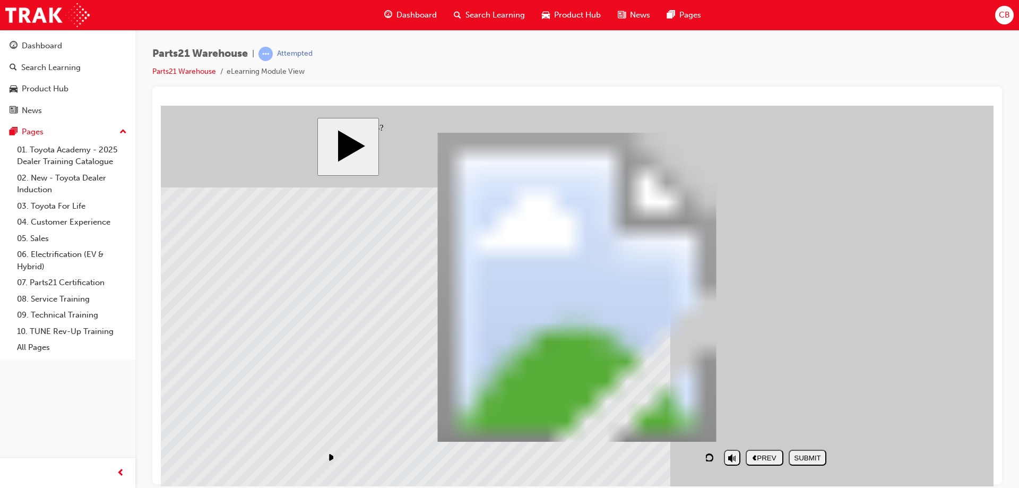
drag, startPoint x: 524, startPoint y: 373, endPoint x: 414, endPoint y: 301, distance: 131.6
drag, startPoint x: 597, startPoint y: 418, endPoint x: 748, endPoint y: 237, distance: 235.1
drag, startPoint x: 768, startPoint y: 372, endPoint x: 394, endPoint y: 205, distance: 409.6
drag, startPoint x: 641, startPoint y: 372, endPoint x: 752, endPoint y: 289, distance: 138.8
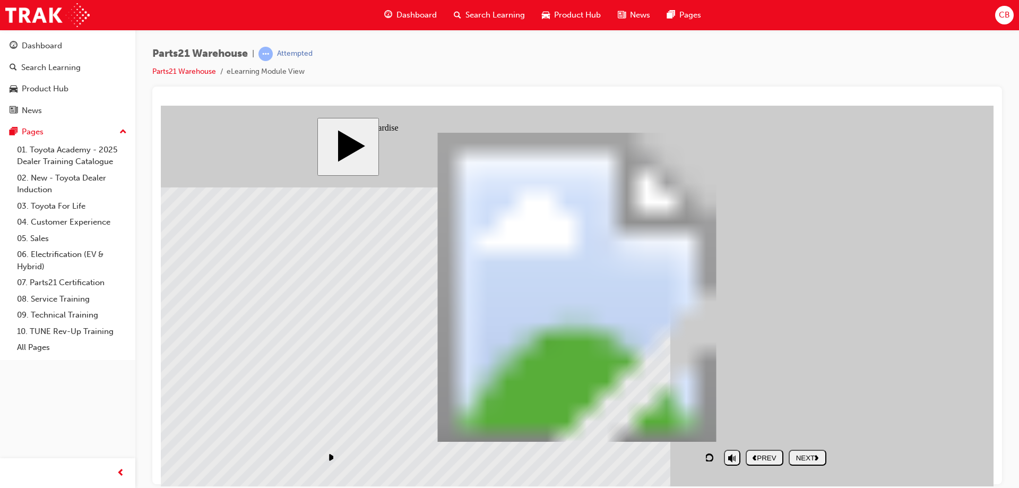
click at [807, 457] on div "NEXT" at bounding box center [807, 457] width 29 height 8
click at [799, 459] on div "NEXT" at bounding box center [807, 457] width 29 height 8
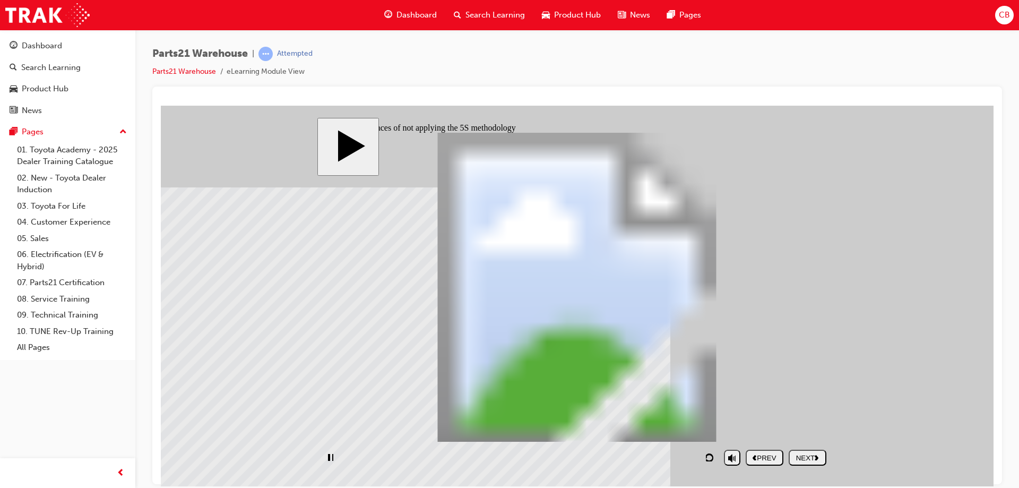
click at [799, 459] on div "NEXT" at bounding box center [807, 457] width 29 height 8
click at [801, 459] on div "NEXT" at bounding box center [807, 457] width 29 height 8
click at [804, 460] on div "NEXT" at bounding box center [807, 457] width 29 height 8
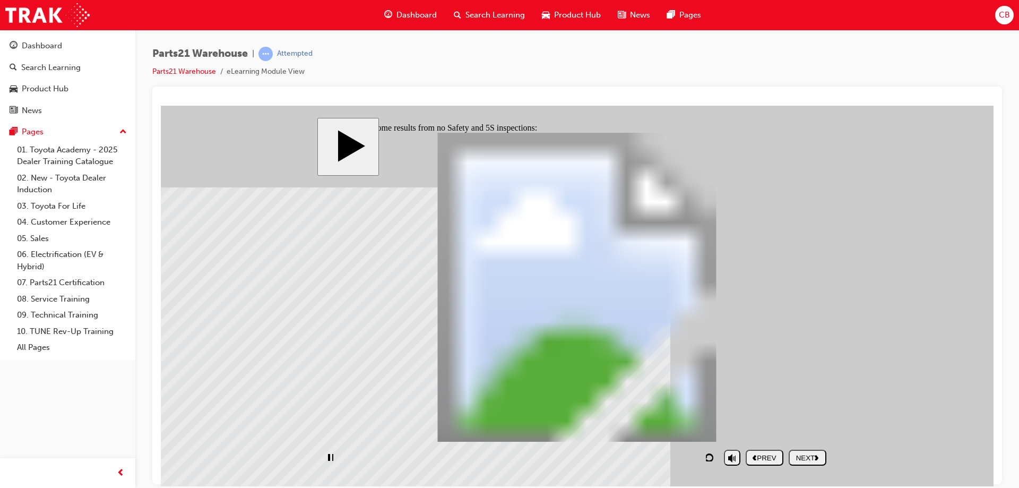
click at [804, 460] on div "NEXT" at bounding box center [807, 457] width 29 height 8
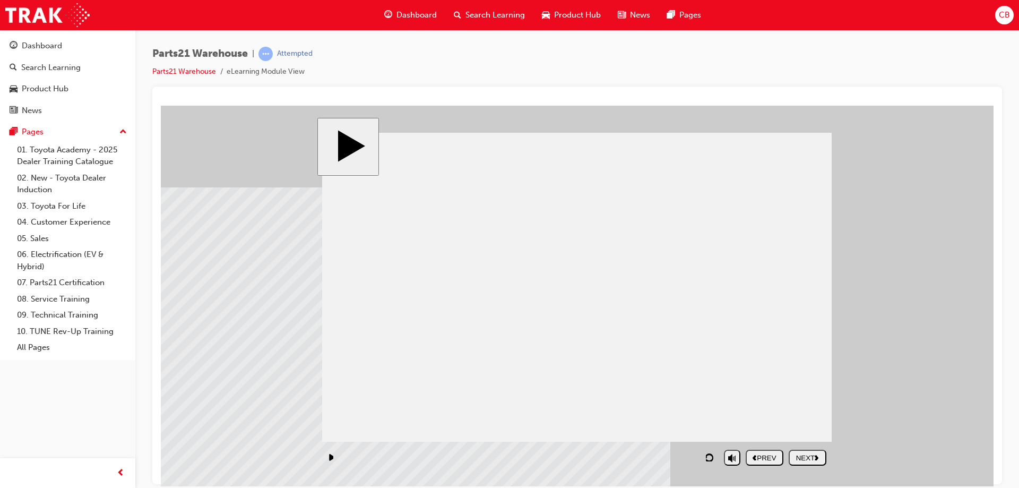
click at [762, 460] on div "PREV" at bounding box center [764, 457] width 29 height 8
click at [809, 453] on div "NEXT" at bounding box center [807, 457] width 29 height 8
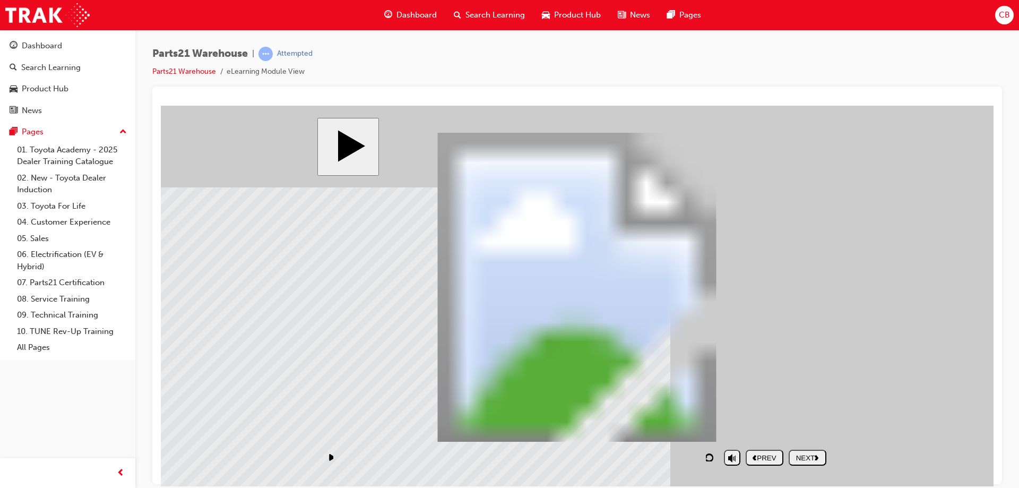
click at [801, 455] on div "NEXT" at bounding box center [807, 457] width 29 height 8
drag, startPoint x: 161, startPoint y: 105, endPoint x: 823, endPoint y: 300, distance: 690.1
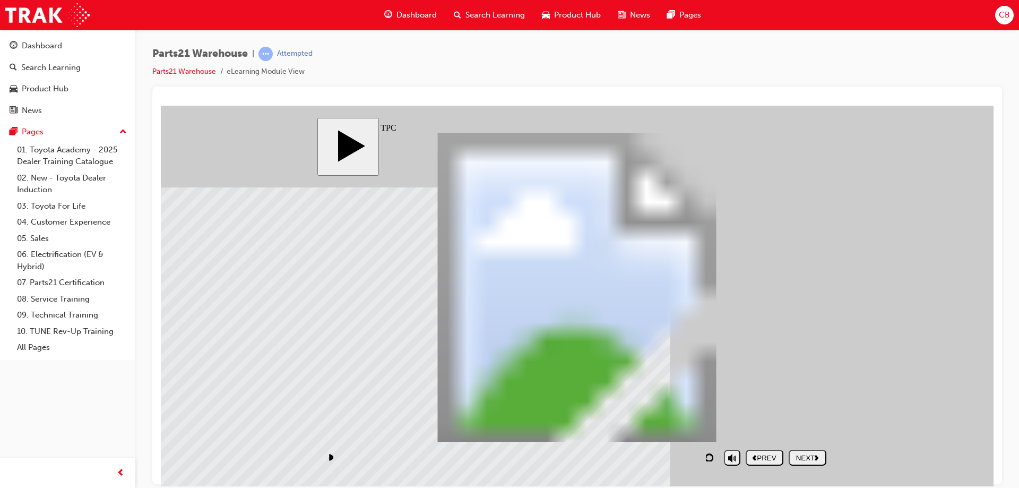
click at [805, 453] on div "NEXT" at bounding box center [807, 457] width 29 height 8
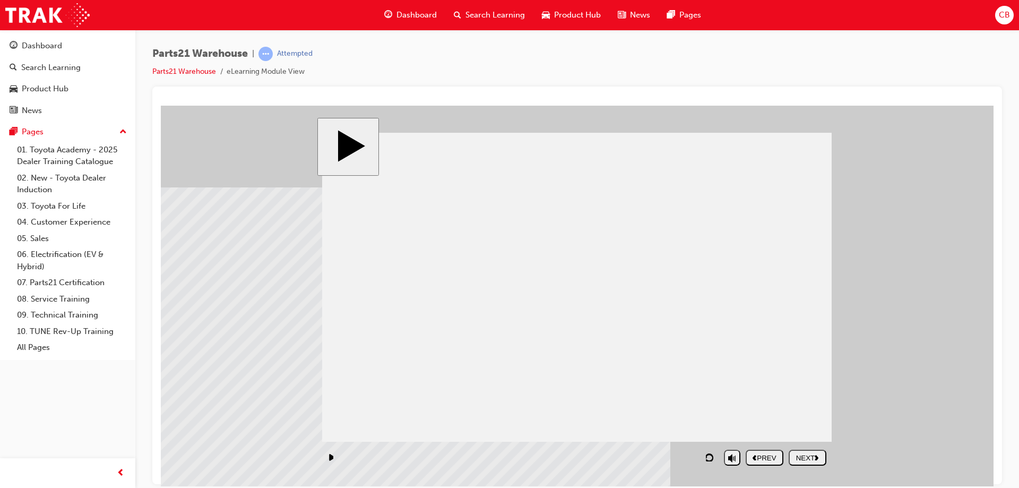
click at [806, 454] on div "NEXT" at bounding box center [807, 457] width 29 height 8
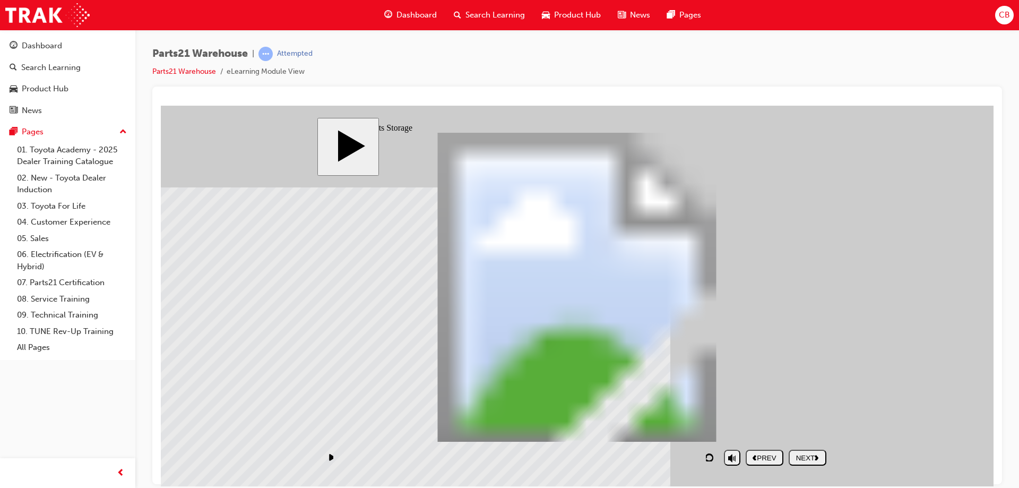
click at [802, 461] on div "NEXT" at bounding box center [807, 457] width 29 height 8
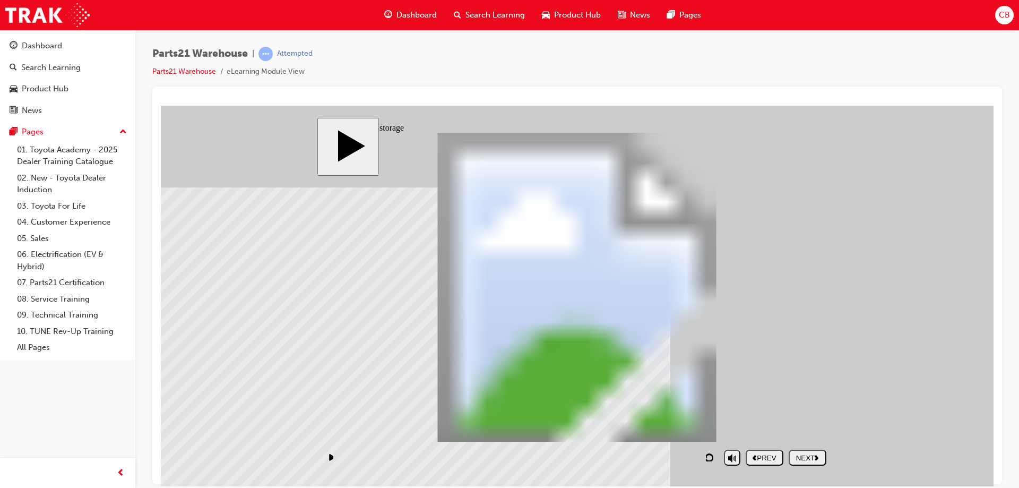
click at [800, 459] on div "NEXT" at bounding box center [807, 457] width 29 height 8
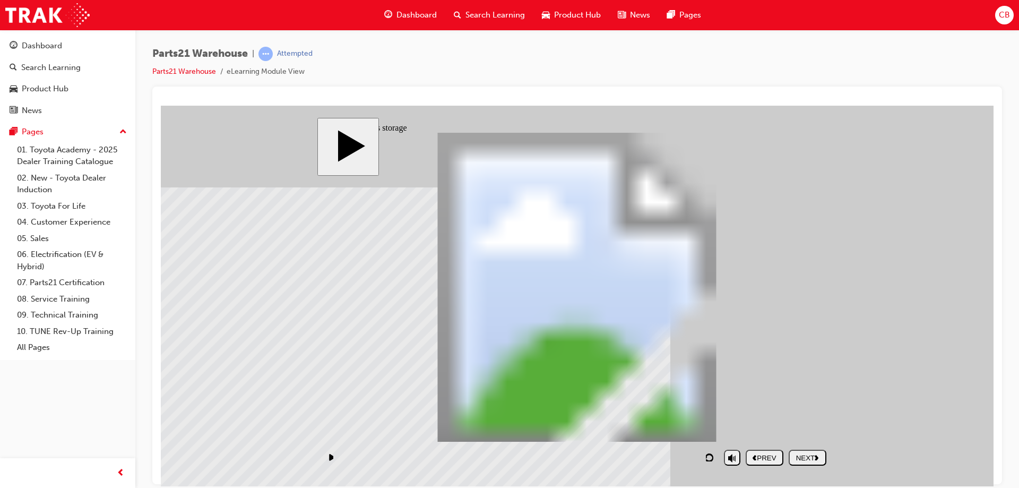
click at [807, 460] on div "NEXT" at bounding box center [807, 457] width 29 height 8
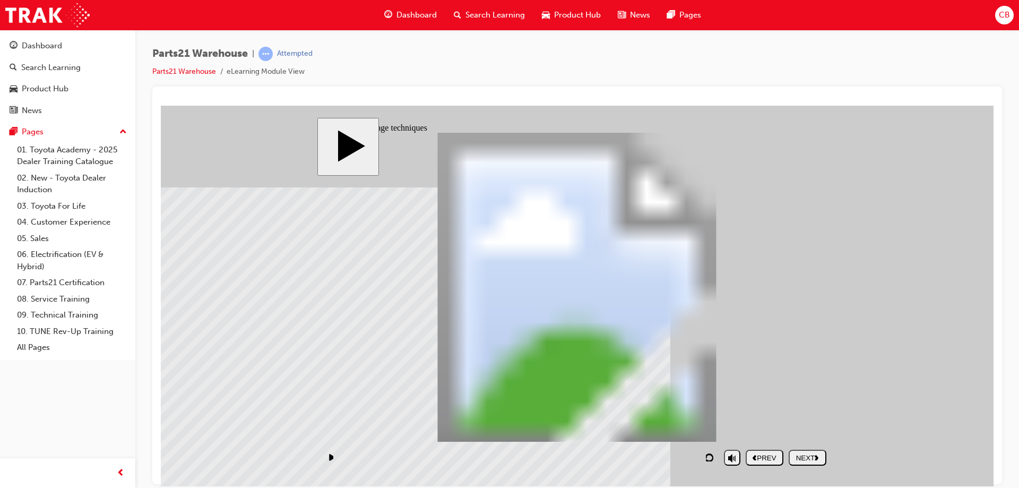
click at [799, 459] on div "NEXT" at bounding box center [807, 457] width 29 height 8
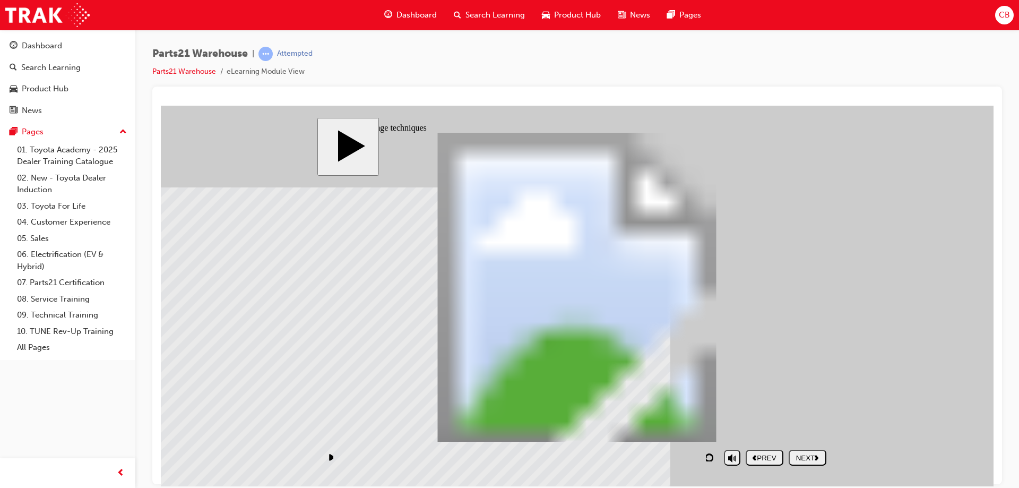
click at [809, 457] on div "NEXT" at bounding box center [807, 457] width 29 height 8
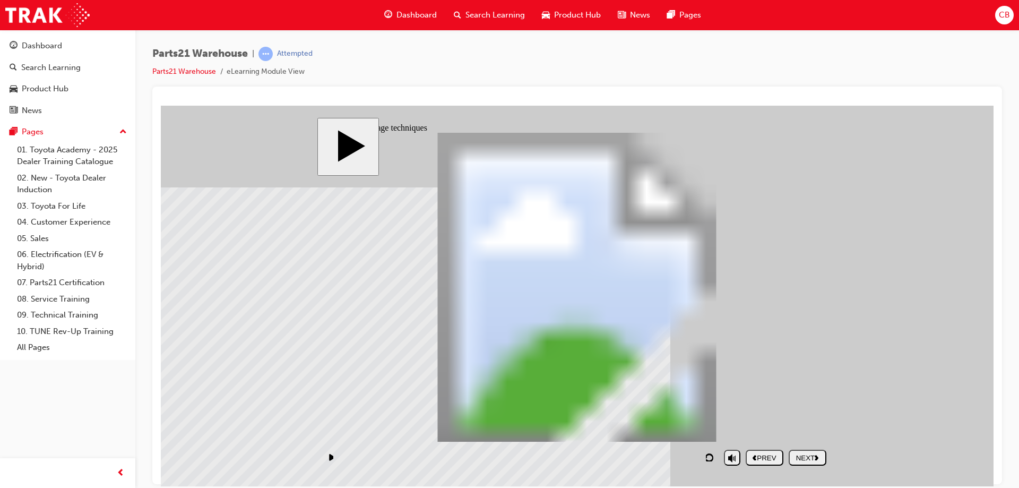
click at [807, 450] on button "NEXT" at bounding box center [808, 457] width 38 height 16
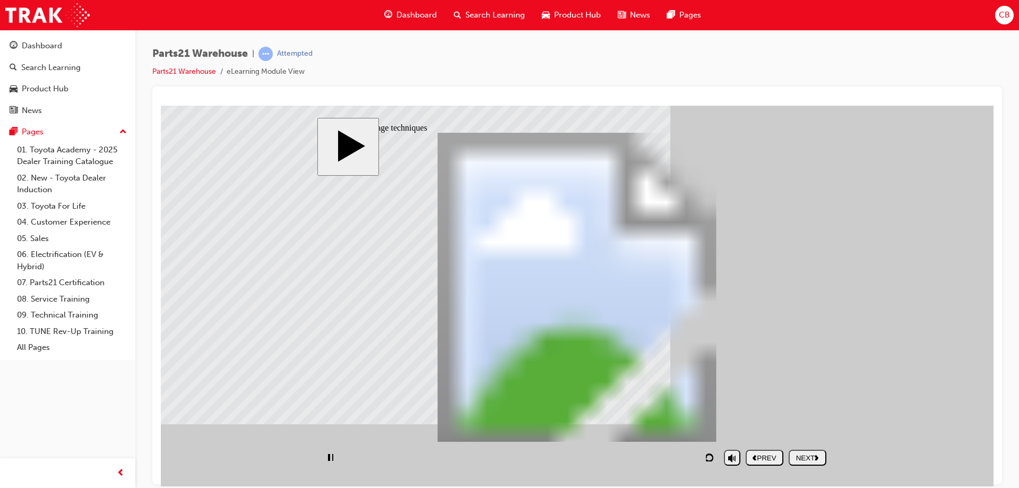
drag, startPoint x: 632, startPoint y: 428, endPoint x: 668, endPoint y: 429, distance: 36.6
drag, startPoint x: 596, startPoint y: 458, endPoint x: 624, endPoint y: 455, distance: 28.3
click at [624, 455] on div "playback controls" at bounding box center [520, 457] width 396 height 24
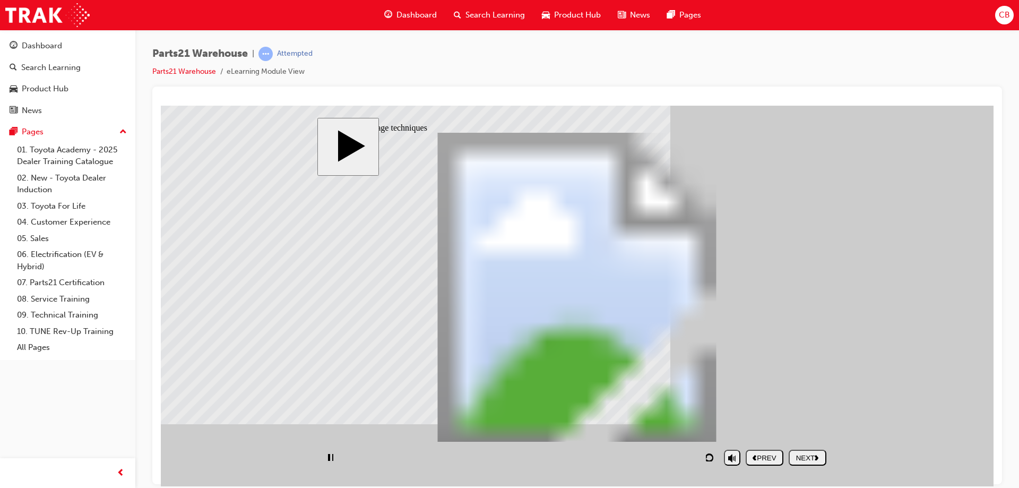
click at [624, 455] on div "playback controls" at bounding box center [520, 457] width 396 height 24
click at [729, 421] on icon "volume" at bounding box center [732, 416] width 8 height 11
type input "177"
type input "6"
click at [733, 428] on input "volume" at bounding box center [759, 430] width 68 height 8
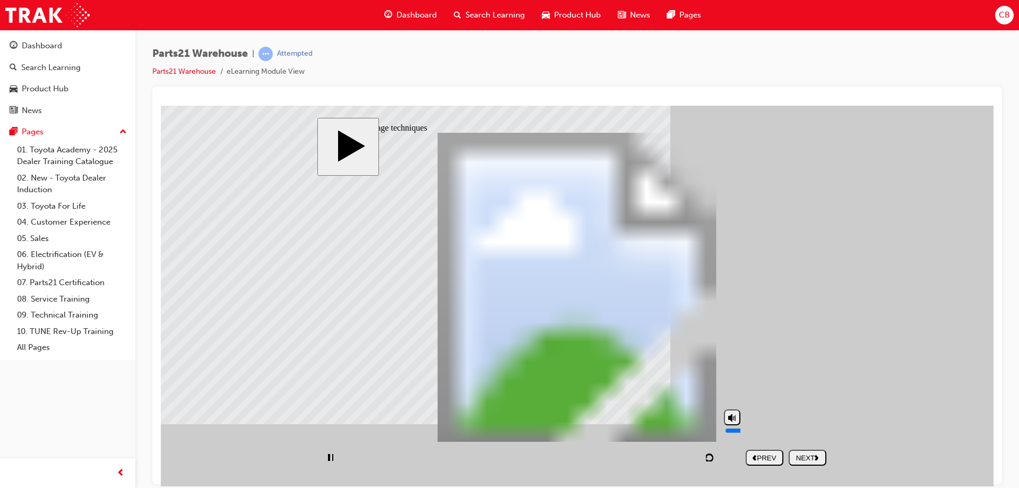
type input "179"
type input "10"
type input "179"
drag, startPoint x: 737, startPoint y: 428, endPoint x: 738, endPoint y: 407, distance: 20.7
type input "10"
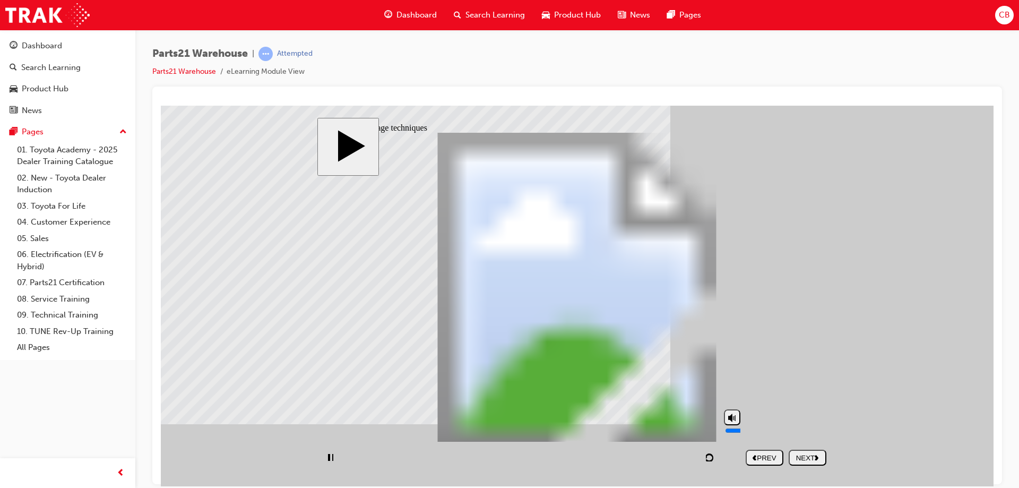
click at [738, 426] on input "volume" at bounding box center [759, 430] width 68 height 8
type input "199"
type input "3"
type input "199"
type input "0"
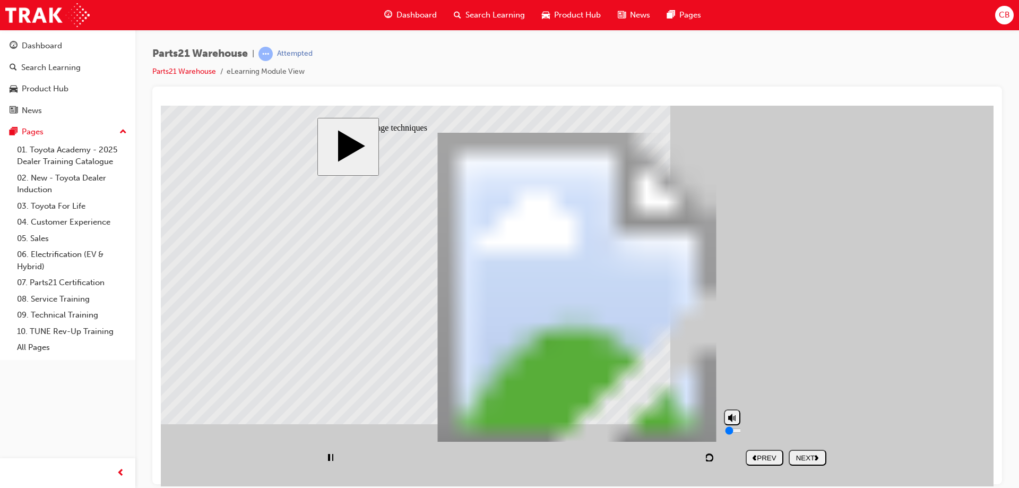
type input "200"
drag, startPoint x: 732, startPoint y: 419, endPoint x: 731, endPoint y: 464, distance: 44.6
type input "0"
click at [731, 434] on input "volume" at bounding box center [759, 430] width 68 height 8
type input "255"
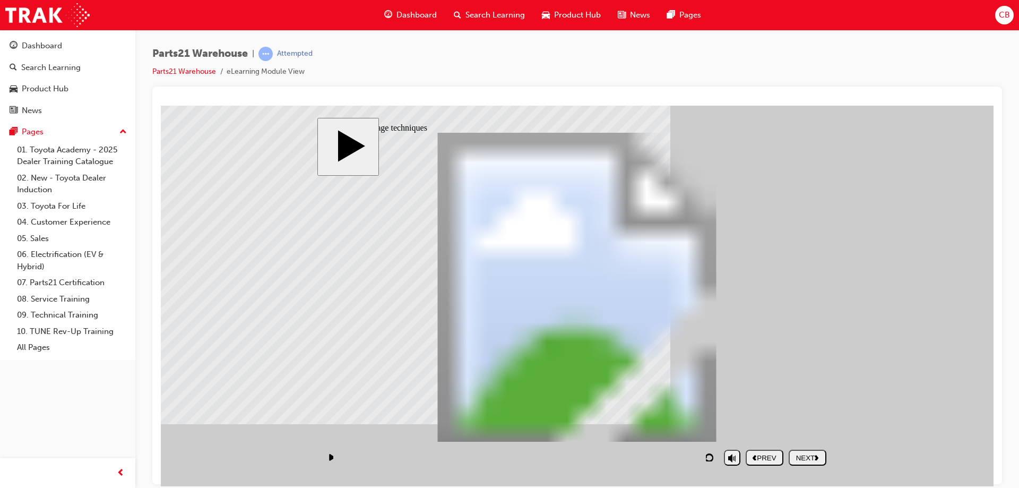
click at [801, 462] on button "NEXT" at bounding box center [808, 457] width 38 height 16
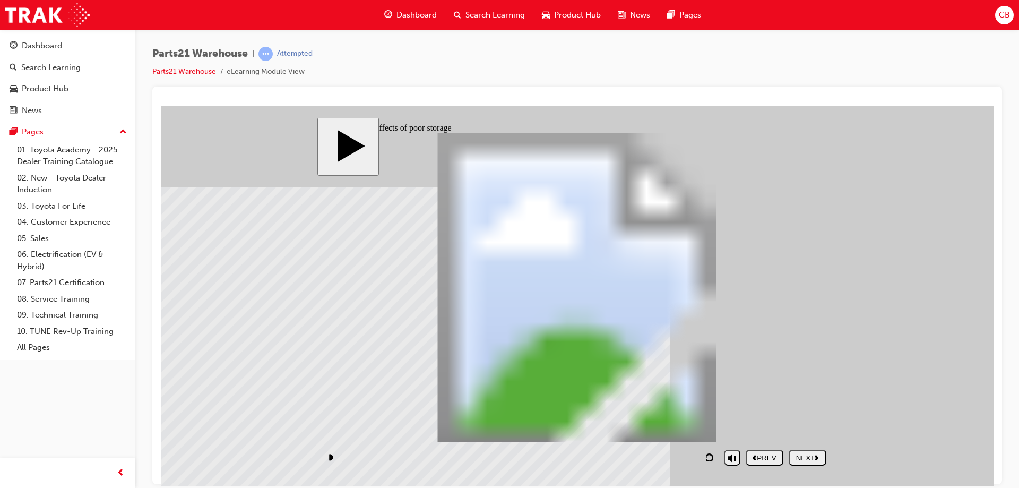
click at [806, 455] on div "NEXT" at bounding box center [807, 457] width 29 height 8
click at [804, 453] on div "NEXT" at bounding box center [807, 457] width 29 height 8
checkbox input "true"
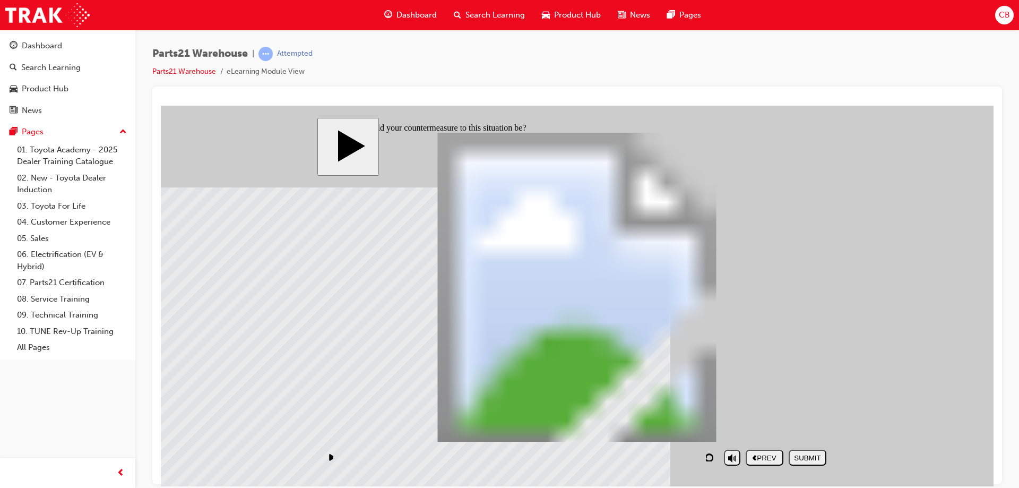
checkbox input "true"
click at [806, 453] on div "SUBMIT" at bounding box center [807, 457] width 29 height 8
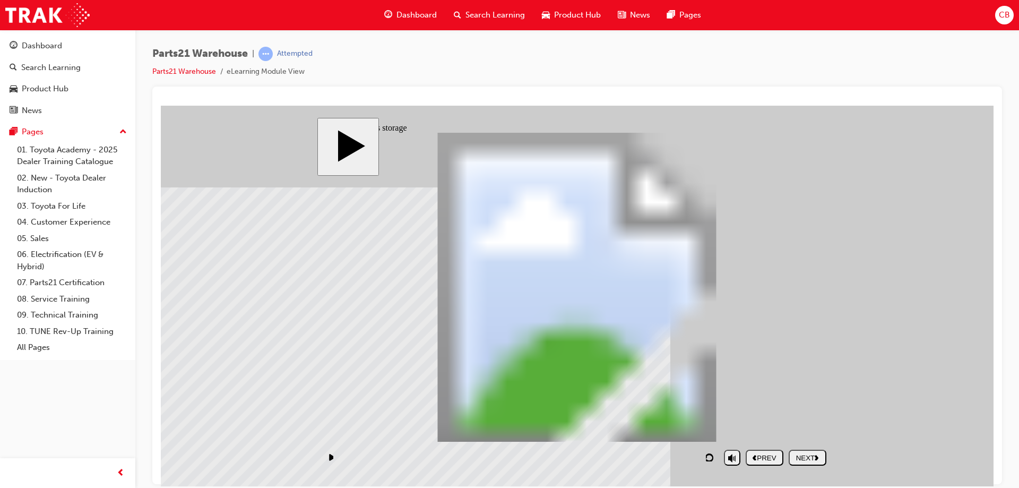
click at [807, 461] on div "NEXT" at bounding box center [807, 457] width 29 height 8
click at [809, 451] on button "NEXT" at bounding box center [808, 457] width 38 height 16
click at [801, 463] on button "NEXT" at bounding box center [808, 457] width 38 height 16
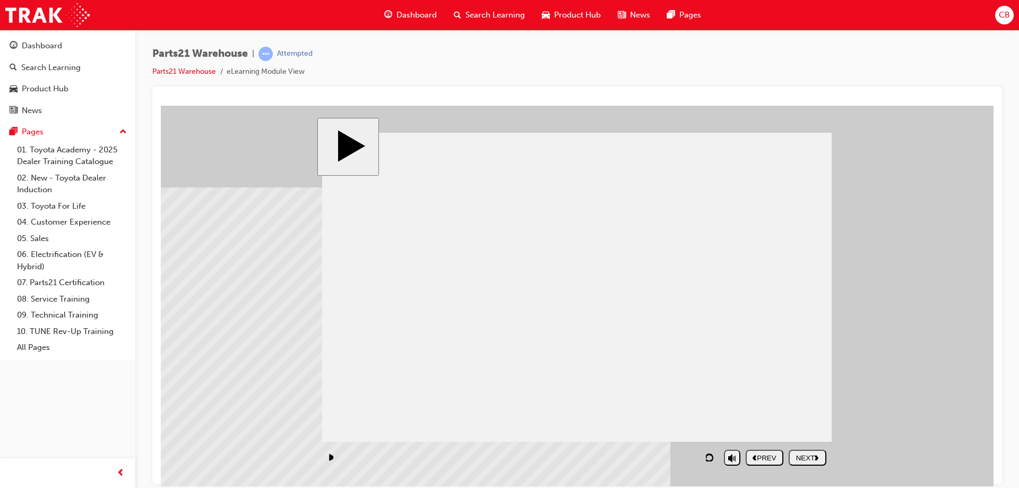
click at [801, 463] on button "NEXT" at bounding box center [808, 457] width 38 height 16
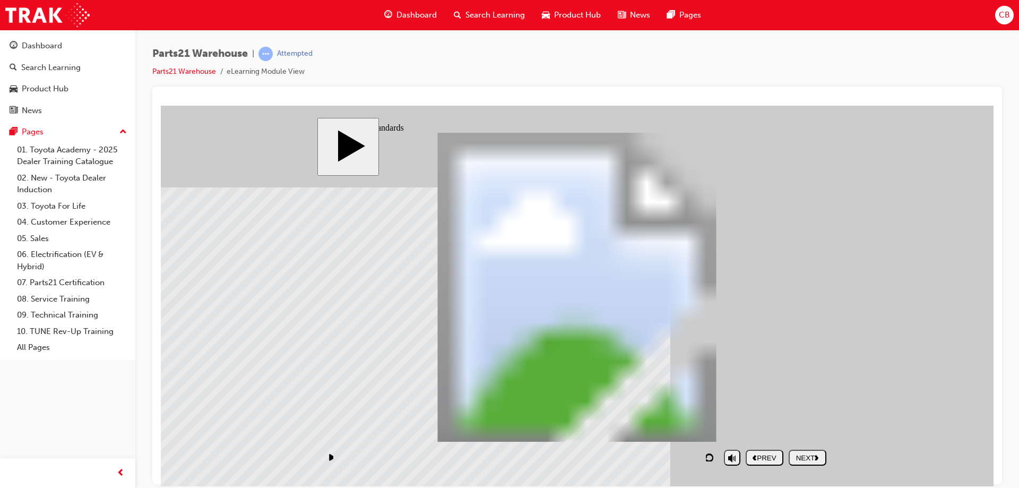
click at [805, 459] on div "NEXT" at bounding box center [807, 457] width 29 height 8
click at [805, 459] on div "SUBMIT" at bounding box center [807, 457] width 29 height 8
drag, startPoint x: 772, startPoint y: 374, endPoint x: 786, endPoint y: 381, distance: 16.1
drag, startPoint x: 771, startPoint y: 375, endPoint x: 674, endPoint y: 264, distance: 147.8
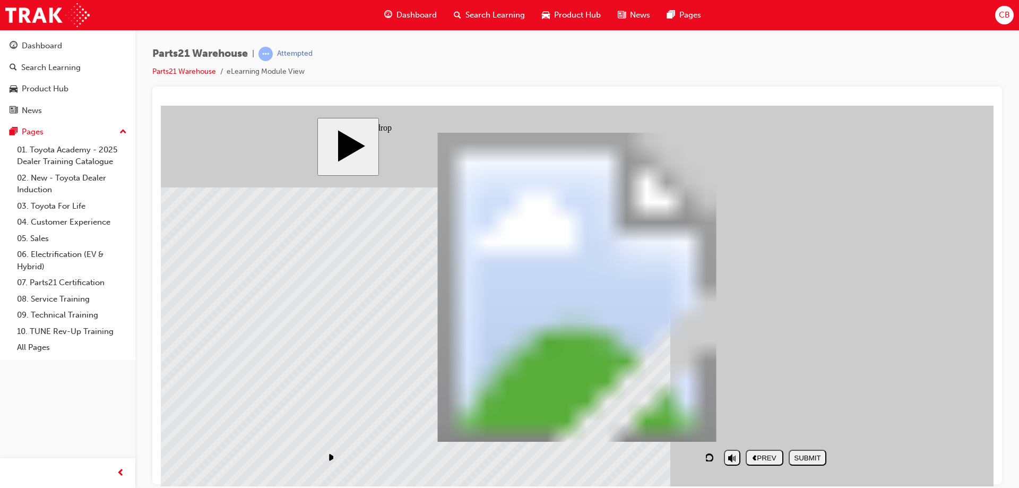
drag, startPoint x: 749, startPoint y: 270, endPoint x: 655, endPoint y: 396, distance: 157.4
click at [800, 461] on div "SUBMIT" at bounding box center [807, 457] width 29 height 8
drag, startPoint x: 746, startPoint y: 266, endPoint x: 652, endPoint y: 370, distance: 140.2
drag, startPoint x: 756, startPoint y: 377, endPoint x: 654, endPoint y: 274, distance: 145.2
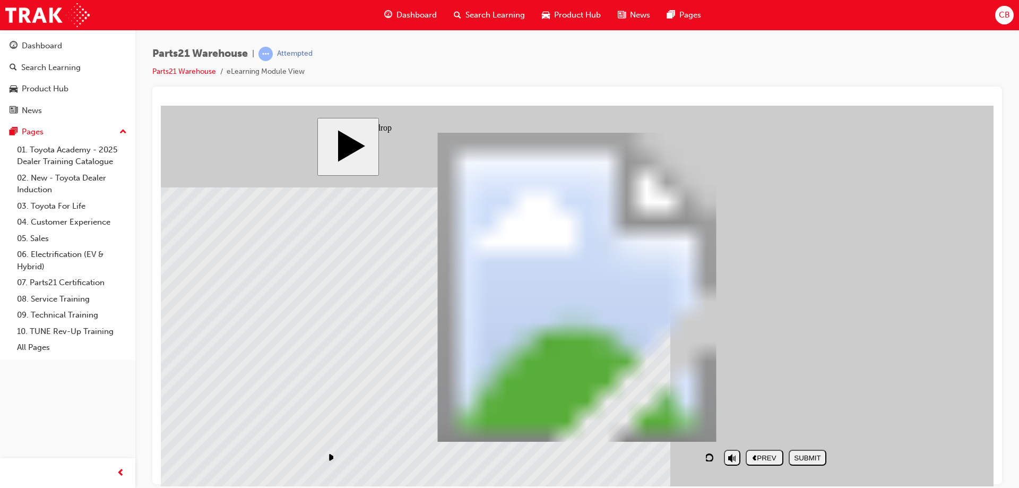
click at [799, 457] on div "SUBMIT" at bounding box center [807, 457] width 29 height 8
drag, startPoint x: 697, startPoint y: 323, endPoint x: 634, endPoint y: 369, distance: 79.0
drag, startPoint x: 735, startPoint y: 354, endPoint x: 628, endPoint y: 240, distance: 155.5
click at [809, 460] on div "SUBMIT" at bounding box center [807, 457] width 29 height 8
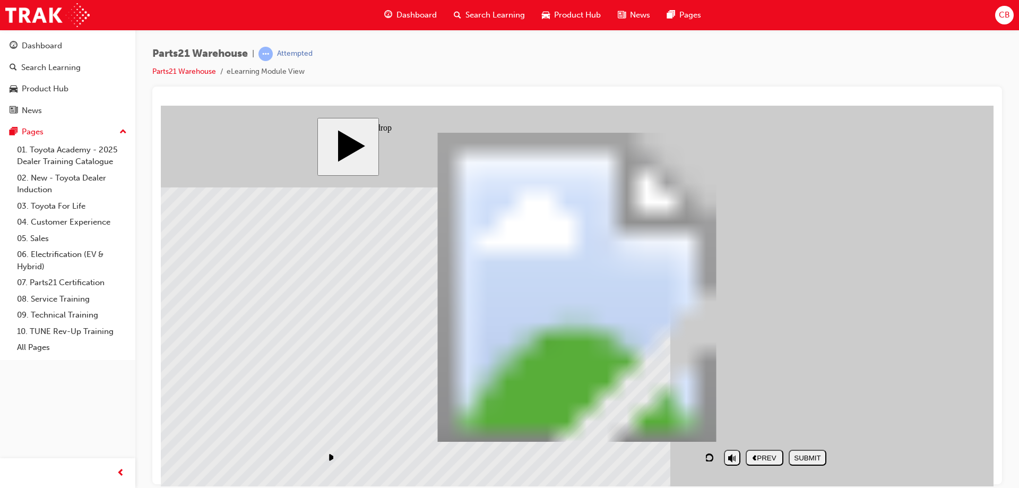
drag, startPoint x: 751, startPoint y: 390, endPoint x: 640, endPoint y: 279, distance: 156.9
drag, startPoint x: 732, startPoint y: 269, endPoint x: 617, endPoint y: 374, distance: 155.9
click at [814, 456] on div "SUBMIT" at bounding box center [807, 457] width 29 height 8
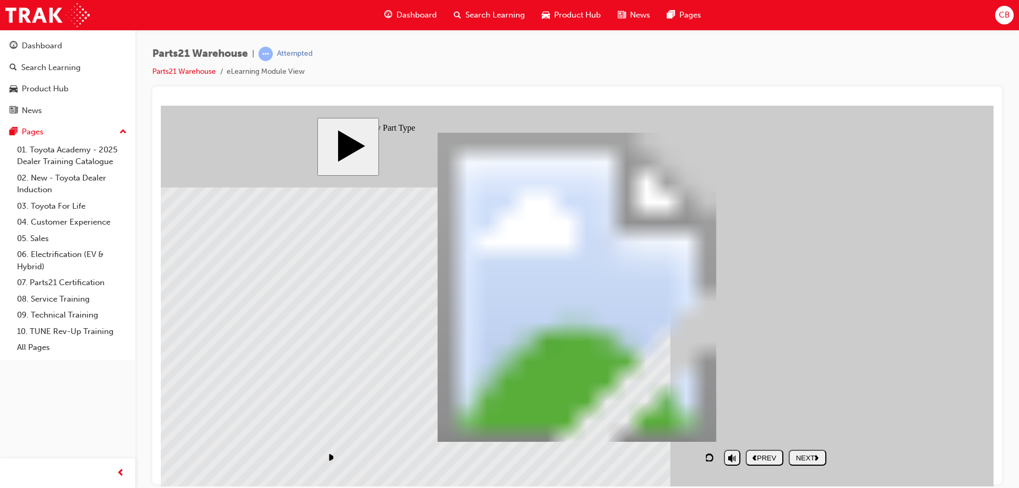
click at [808, 458] on div "NEXT" at bounding box center [807, 457] width 29 height 8
drag, startPoint x: 398, startPoint y: 388, endPoint x: 620, endPoint y: 328, distance: 230.8
drag, startPoint x: 627, startPoint y: 329, endPoint x: 743, endPoint y: 339, distance: 116.1
drag, startPoint x: 759, startPoint y: 382, endPoint x: 634, endPoint y: 334, distance: 133.4
drag, startPoint x: 624, startPoint y: 393, endPoint x: 394, endPoint y: 326, distance: 239.9
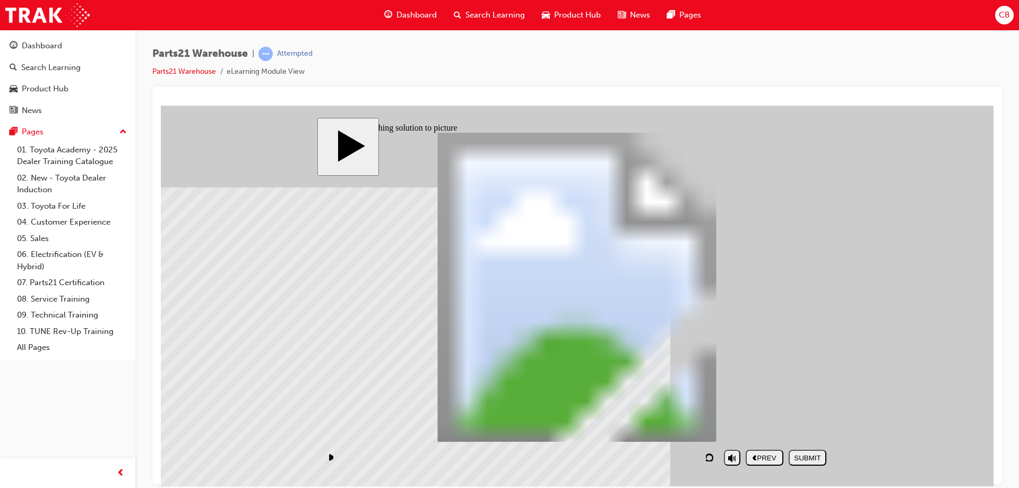
drag, startPoint x: 462, startPoint y: 379, endPoint x: 485, endPoint y: 314, distance: 68.7
click at [809, 455] on div "SUBMIT" at bounding box center [807, 457] width 29 height 8
